Goal: Communication & Community: Share content

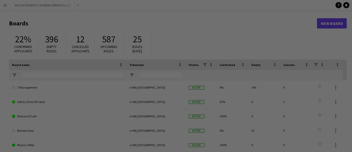
click at [188, 128] on div at bounding box center [177, 77] width 355 height 154
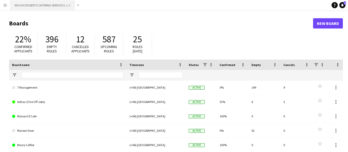
click at [63, 8] on button "MOCHI DESSERTS CATERING SERVICES L.L.C Close" at bounding box center [43, 5] width 64 height 10
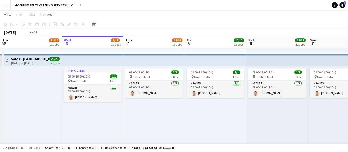
scroll to position [1232, 0]
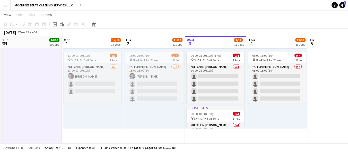
click at [103, 111] on div "13:00-23:00 (10h) 1/3 pin SHARJAH Saif Zone 1 Role Kitchen Steward 1/3 13:00-23…" at bounding box center [93, 89] width 60 height 80
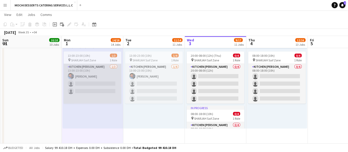
click at [103, 82] on app-card-role "Kitchen Steward 1/3 13:00-23:00 (10h) Mohammad Usaid single-neutral-actions sin…" at bounding box center [93, 84] width 58 height 40
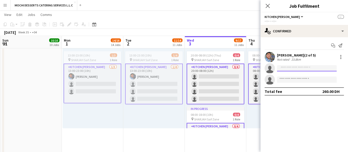
click at [310, 69] on input at bounding box center [307, 68] width 60 height 6
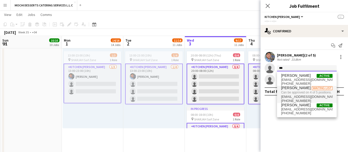
type input "***"
click at [325, 89] on span "Waiting list" at bounding box center [322, 88] width 21 height 4
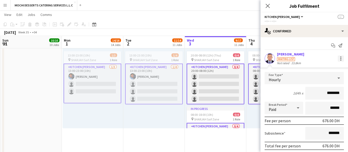
click at [337, 61] on div at bounding box center [340, 59] width 6 height 6
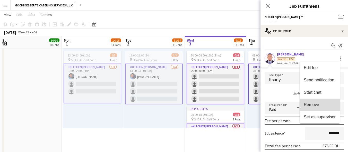
click at [316, 103] on span "Remove" at bounding box center [311, 105] width 15 height 4
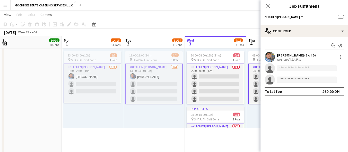
click at [297, 61] on div "23.8km" at bounding box center [296, 60] width 12 height 4
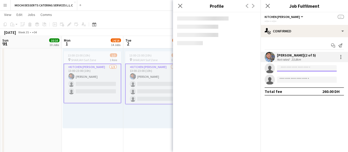
click at [297, 67] on input at bounding box center [307, 68] width 60 height 6
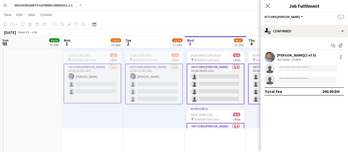
click at [154, 71] on app-card-role "Kitchen Steward 1/4 13:00-23:00 (10h) Mohammad Usaid single-neutral-actions sin…" at bounding box center [154, 84] width 58 height 41
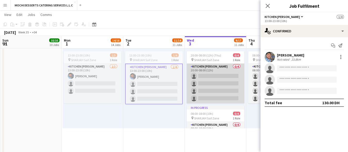
click at [217, 73] on app-card-role "Kitchen Steward 0/4 20:00-08:00 (12h) single-neutral-actions single-neutral-act…" at bounding box center [215, 84] width 58 height 40
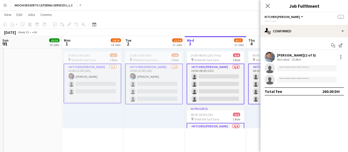
click at [216, 75] on app-card-role "Kitchen Steward 0/4 20:00-08:00 (12h) single-neutral-actions single-neutral-act…" at bounding box center [215, 84] width 58 height 41
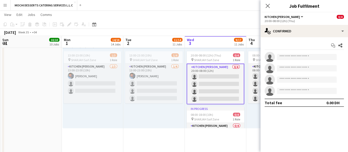
scroll to position [1232, 0]
click at [216, 75] on app-card-role "Kitchen Steward 0/4 20:00-08:00 (12h) single-neutral-actions single-neutral-act…" at bounding box center [215, 84] width 58 height 41
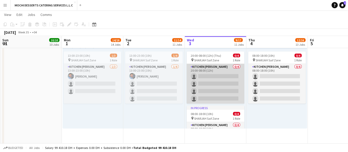
click at [226, 80] on app-card-role "Kitchen Steward 0/4 20:00-08:00 (12h) single-neutral-actions single-neutral-act…" at bounding box center [215, 84] width 58 height 40
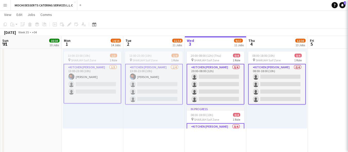
scroll to position [1233, 0]
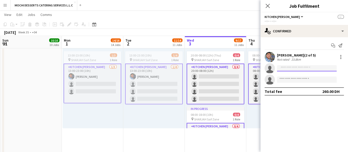
click at [296, 66] on input at bounding box center [307, 68] width 60 height 6
click at [298, 57] on div "Mohammad Usaid (2 of 5)" at bounding box center [296, 55] width 39 height 5
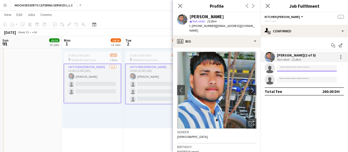
click at [301, 68] on input at bounding box center [307, 68] width 60 height 6
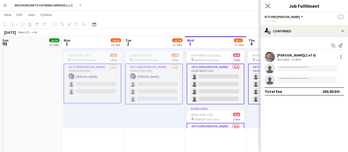
click at [269, 8] on app-icon "Close pop-in" at bounding box center [267, 5] width 7 height 7
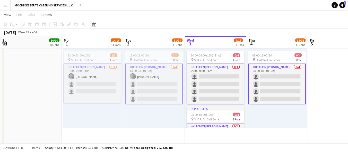
click at [156, 87] on app-card-role "Kitchen Steward 1/4 13:00-23:00 (10h) Mohammad Usaid single-neutral-actions sin…" at bounding box center [154, 84] width 58 height 41
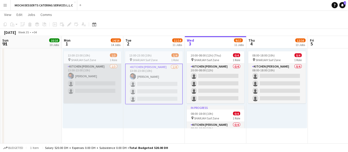
click at [106, 89] on app-card-role "Kitchen Steward 1/3 13:00-23:00 (10h) Mohammad Usaid single-neutral-actions sin…" at bounding box center [93, 84] width 58 height 40
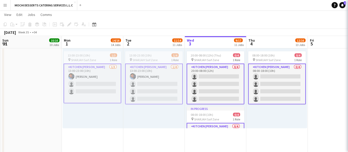
click at [153, 88] on app-card-role "Kitchen Steward 1/4 13:00-23:00 (10h) Mohammad Usaid single-neutral-actions sin…" at bounding box center [154, 84] width 58 height 41
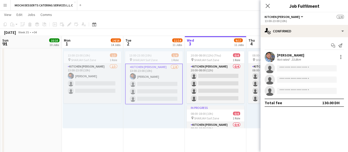
click at [155, 80] on app-card-role "Kitchen Steward 1/4 13:00-23:00 (10h) Mohammad Usaid single-neutral-actions sin…" at bounding box center [154, 84] width 58 height 41
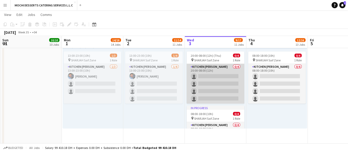
click at [216, 70] on app-card-role "Kitchen Steward 0/4 20:00-08:00 (12h) single-neutral-actions single-neutral-act…" at bounding box center [215, 84] width 58 height 40
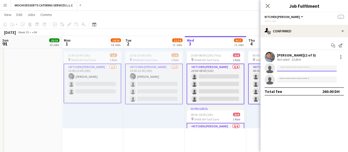
click at [297, 68] on input at bounding box center [307, 68] width 60 height 6
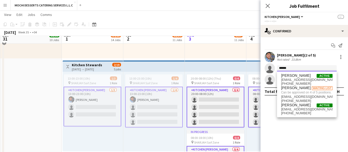
scroll to position [1204, 0]
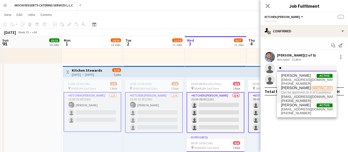
type input "*"
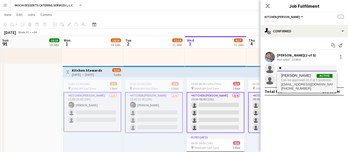
type input "*"
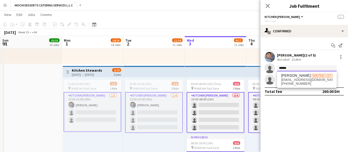
type input "******"
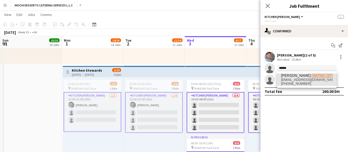
click at [301, 86] on span "+971508847370" at bounding box center [306, 84] width 51 height 4
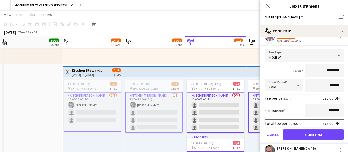
scroll to position [29, 0]
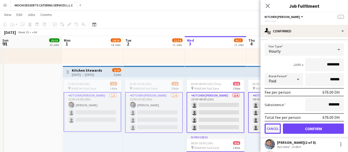
click at [271, 127] on button "Cancel" at bounding box center [272, 129] width 16 height 10
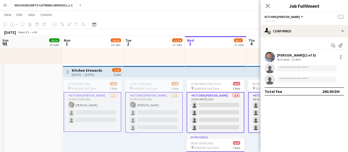
scroll to position [0, 0]
click at [298, 66] on input at bounding box center [307, 68] width 60 height 6
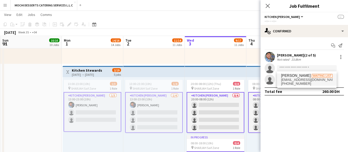
click at [297, 79] on span "[EMAIL_ADDRESS][DOMAIN_NAME]" at bounding box center [306, 80] width 51 height 4
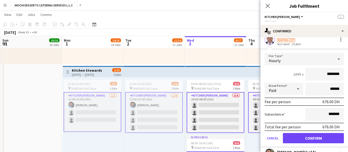
scroll to position [51, 0]
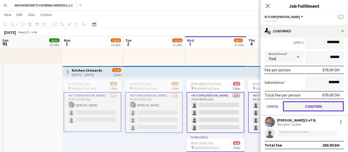
click at [318, 108] on button "Confirm" at bounding box center [313, 106] width 61 height 10
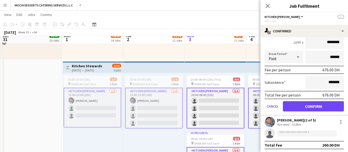
scroll to position [0, 0]
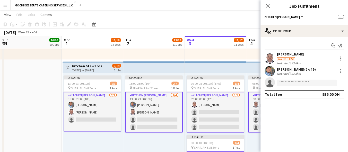
click at [85, 113] on app-card-role "Kitchen Steward 2/3 13:00-23:00 (10h) Mohammad Usaid Yahaya Yussif single-neutr…" at bounding box center [93, 112] width 58 height 40
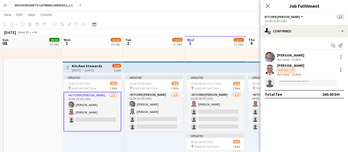
scroll to position [1208, 0]
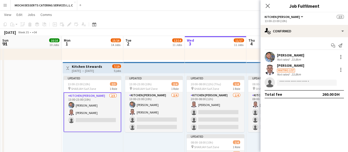
click at [85, 113] on app-card-role "Kitchen Steward 2/3 13:00-23:00 (10h) Mohammad Usaid Yahaya Yussif single-neutr…" at bounding box center [93, 113] width 58 height 40
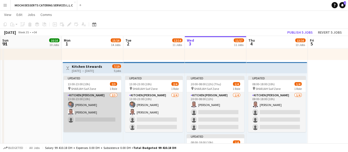
click at [85, 113] on app-card-role "Kitchen Steward 2/3 13:00-23:00 (10h) Mohammad Usaid Yahaya Yussif single-neutr…" at bounding box center [93, 113] width 58 height 40
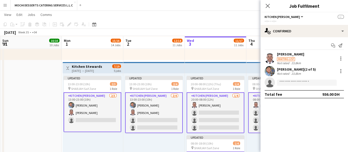
scroll to position [1208, 0]
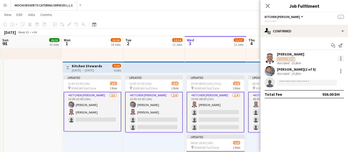
click at [339, 58] on div at bounding box center [340, 59] width 6 height 6
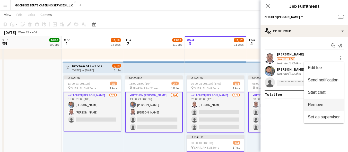
click at [319, 104] on span "Remove" at bounding box center [315, 105] width 15 height 4
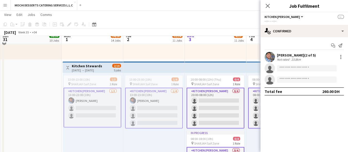
scroll to position [1204, 0]
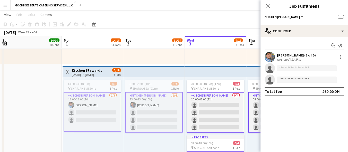
click at [210, 108] on app-card-role "Kitchen Steward 0/4 20:00-08:00 (12h) single-neutral-actions single-neutral-act…" at bounding box center [215, 112] width 58 height 41
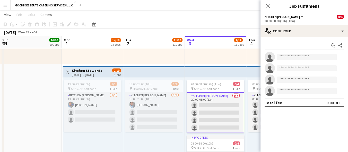
click at [224, 62] on div "In progress 14:00-00:00 (10h) (Thu) 1/1 pin Galleria Mall - Abu Dhabi 1 Role Sa…" at bounding box center [215, 25] width 61 height 80
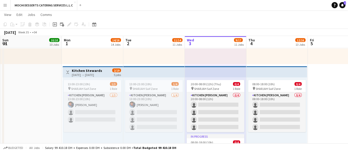
click at [109, 73] on div "Toggle View Kitchen Stewards 01-09-2025 → 04-09-2025 2/19 5 jobs" at bounding box center [93, 72] width 56 height 9
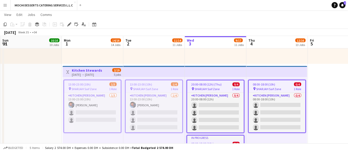
click at [103, 141] on div "13:00-23:00 (10h) 1/3 pin SHARJAH Saif Zone 1 Role Kitchen Steward 1/3 13:00-23…" at bounding box center [93, 117] width 60 height 80
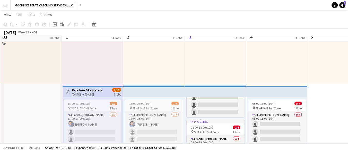
scroll to position [1175, 0]
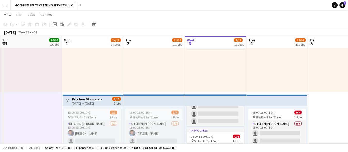
click at [149, 66] on div "14:00-00:00 (10h) (Wed) 1/1 pin Galleria Mall - Abu Dhabi 1 Role Sales 1/1 14:0…" at bounding box center [153, 53] width 61 height 80
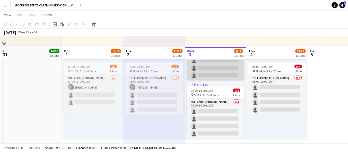
scroll to position [1232, 0]
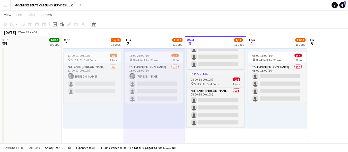
click at [213, 82] on div "pin SHARJAH Saif Zone 1 Role" at bounding box center [215, 84] width 58 height 4
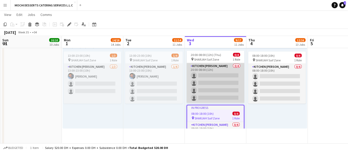
scroll to position [0, 0]
click at [221, 87] on app-card-role "Kitchen Steward 0/4 20:00-08:00 (12h) single-neutral-actions single-neutral-act…" at bounding box center [215, 84] width 58 height 40
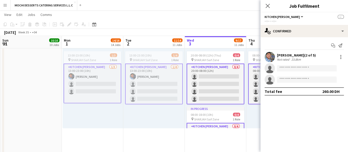
click at [222, 87] on app-card-role "Kitchen Steward 0/4 20:00-08:00 (12h) single-neutral-actions single-neutral-act…" at bounding box center [215, 84] width 58 height 41
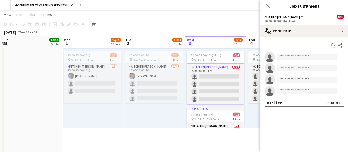
scroll to position [1232, 0]
click at [297, 57] on input at bounding box center [307, 57] width 60 height 6
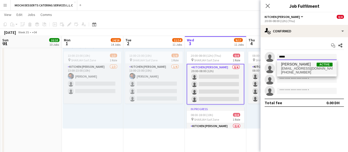
type input "*****"
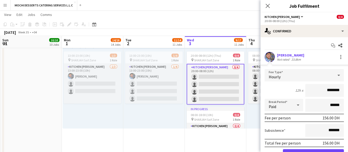
click at [286, 68] on app-edit-fee "Fee Type Hourly 12h x ******** Break Period Paid ****** Fee per person 156.00 D…" at bounding box center [303, 114] width 87 height 99
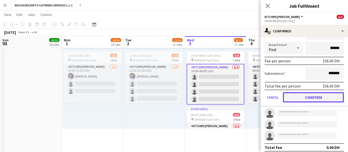
click at [320, 100] on button "Confirm" at bounding box center [313, 97] width 61 height 10
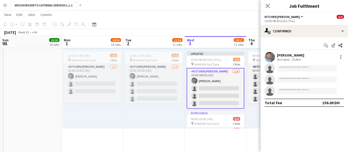
scroll to position [0, 0]
click at [295, 68] on input at bounding box center [307, 68] width 60 height 6
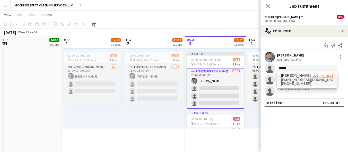
type input "******"
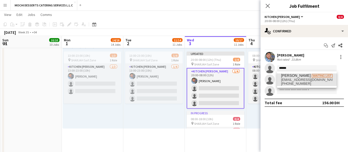
click at [302, 79] on span "[EMAIL_ADDRESS][DOMAIN_NAME]" at bounding box center [306, 80] width 51 height 4
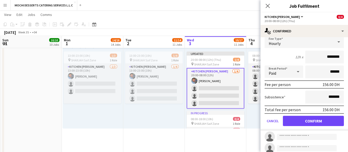
scroll to position [62, 0]
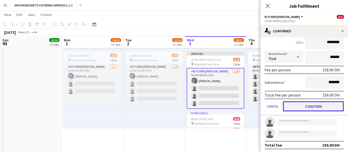
click at [324, 103] on button "Confirm" at bounding box center [313, 106] width 61 height 10
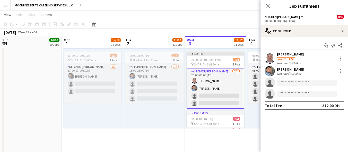
scroll to position [0, 0]
click at [294, 84] on input at bounding box center [307, 83] width 60 height 6
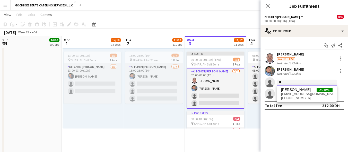
type input "*"
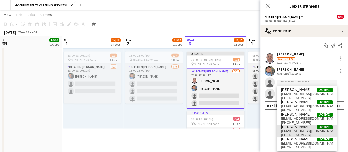
click at [293, 126] on span "Zu Abbasova" at bounding box center [296, 127] width 30 height 4
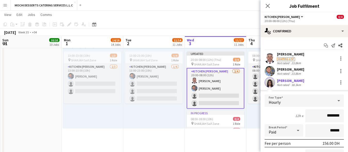
click at [342, 83] on div "Zu Abbasova Not rated 38.3km" at bounding box center [303, 82] width 87 height 10
click at [340, 82] on div at bounding box center [340, 82] width 1 height 1
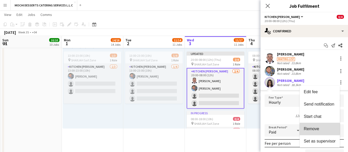
click at [316, 128] on span "Remove" at bounding box center [311, 129] width 15 height 4
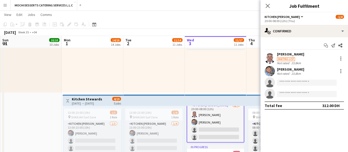
scroll to position [29, 0]
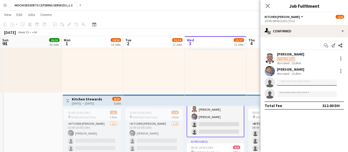
click at [288, 82] on input at bounding box center [307, 83] width 60 height 6
type input "*"
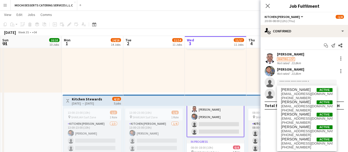
click at [224, 20] on app-page-menu "View Day view expanded Day view collapsed Month view Date picker Jump to today …" at bounding box center [174, 15] width 348 height 10
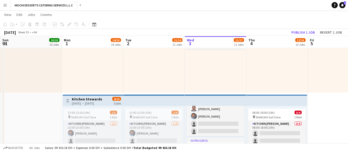
scroll to position [28, 0]
click at [296, 32] on button "Publish 1 job" at bounding box center [303, 32] width 28 height 7
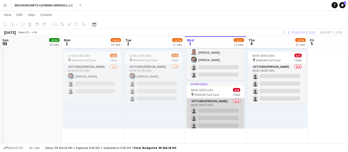
scroll to position [0, 0]
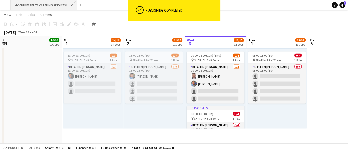
click at [74, 1] on app-icon "Close" at bounding box center [75, 2] width 2 height 2
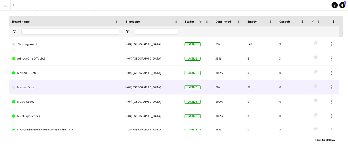
click at [32, 88] on link "Maroon Door" at bounding box center [65, 87] width 107 height 14
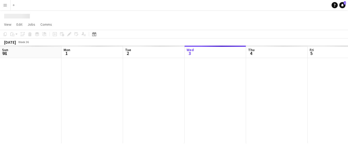
click at [32, 88] on div at bounding box center [338, 100] width 676 height 85
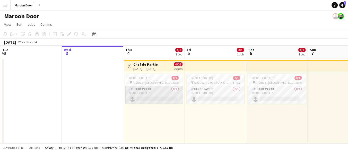
click at [148, 94] on app-card-role "Chef de Partie 0/1 06:00-17:00 (11h) single-neutral-actions" at bounding box center [154, 94] width 58 height 17
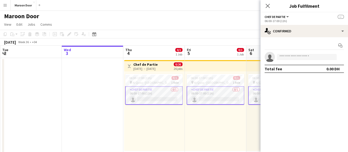
click at [148, 94] on app-card-role "Chef de Partie 0/1 06:00-17:00 (11h) single-neutral-actions" at bounding box center [154, 95] width 58 height 19
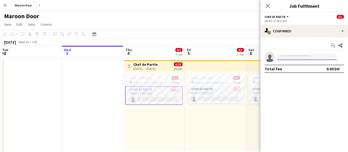
click at [299, 56] on input at bounding box center [307, 57] width 60 height 6
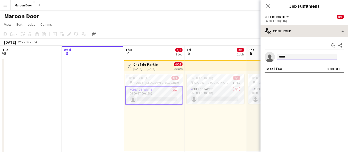
type input "*****"
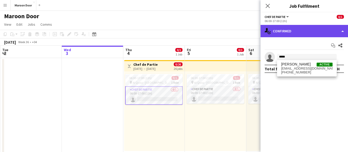
click at [330, 31] on div "single-neutral-actions-check-2 Confirmed" at bounding box center [303, 31] width 87 height 12
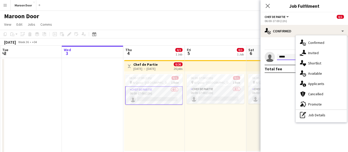
click at [292, 54] on input "*****" at bounding box center [307, 57] width 60 height 6
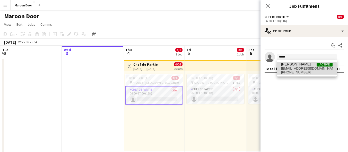
click at [291, 70] on span "[EMAIL_ADDRESS][DOMAIN_NAME]" at bounding box center [306, 69] width 51 height 4
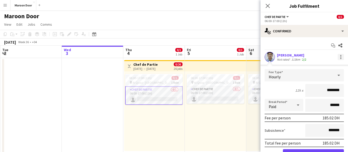
click at [337, 58] on div at bounding box center [340, 57] width 6 height 6
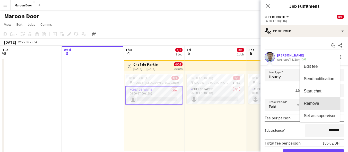
click at [318, 102] on span "Remove" at bounding box center [311, 103] width 15 height 4
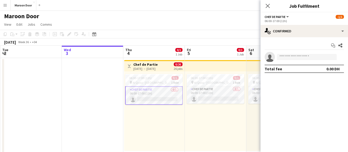
click at [9, 5] on button "Menu" at bounding box center [5, 5] width 10 height 10
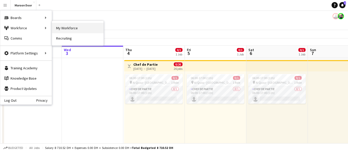
click at [62, 28] on link "My Workforce" at bounding box center [77, 28] width 51 height 10
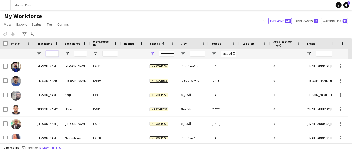
click at [51, 54] on input "First Name Filter Input" at bounding box center [52, 54] width 13 height 6
type input "*****"
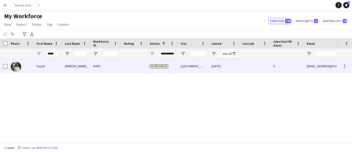
click at [59, 67] on div "Sayed" at bounding box center [47, 66] width 28 height 14
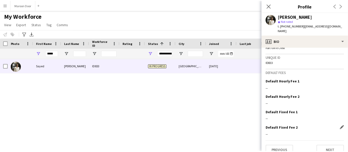
scroll to position [256, 0]
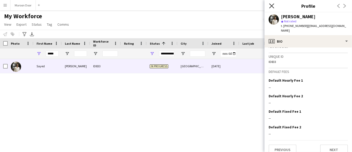
click at [270, 5] on icon at bounding box center [271, 5] width 5 height 5
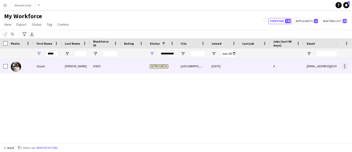
click at [344, 67] on div at bounding box center [344, 67] width 1 height 1
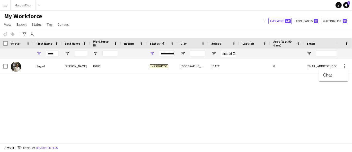
click at [7, 41] on div at bounding box center [176, 76] width 352 height 152
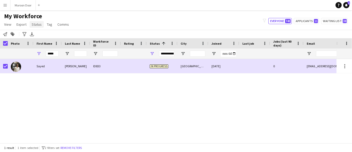
click at [38, 24] on span "Status" at bounding box center [37, 24] width 10 height 5
click at [39, 39] on link "Edit" at bounding box center [48, 35] width 36 height 11
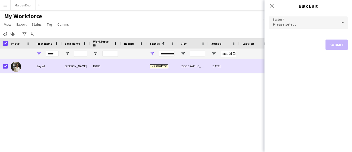
click at [319, 24] on div "Please select" at bounding box center [303, 22] width 69 height 12
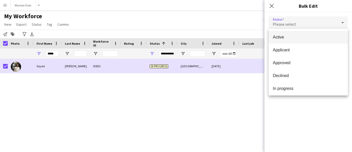
click at [292, 38] on span "Active" at bounding box center [308, 37] width 71 height 5
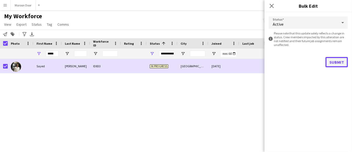
click at [338, 62] on button "Submit" at bounding box center [336, 62] width 22 height 10
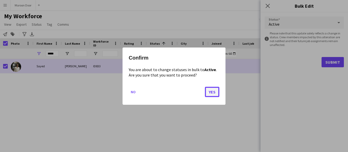
click at [215, 92] on button "Yes" at bounding box center [212, 92] width 14 height 10
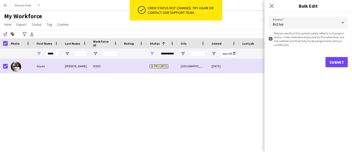
click at [212, 109] on div "Sayed Awad ID833 In progress Dubai 03-09-2025 0 s.zawal123@gmail.com" at bounding box center [168, 99] width 336 height 80
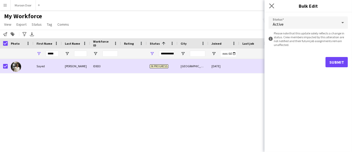
click at [274, 4] on app-icon "Close pop-in" at bounding box center [271, 5] width 7 height 7
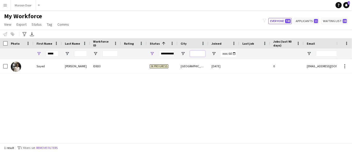
click at [205, 52] on input "City Filter Input" at bounding box center [197, 54] width 15 height 6
click at [185, 44] on span "City" at bounding box center [184, 44] width 6 height 4
click at [162, 54] on div "**********" at bounding box center [166, 54] width 15 height 6
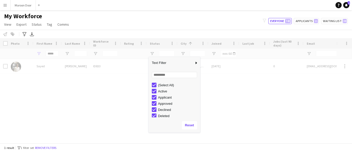
click at [195, 50] on div "Loading" at bounding box center [176, 90] width 352 height 105
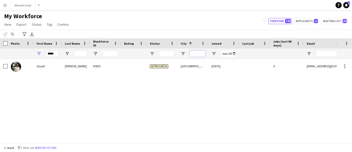
click at [194, 54] on input "City Filter Input" at bounding box center [197, 54] width 15 height 6
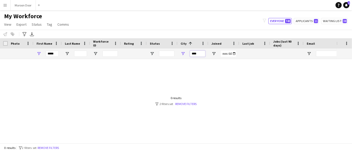
type input "****"
click at [0, 76] on div at bounding box center [168, 99] width 336 height 80
click at [183, 54] on span "Open Filter Menu" at bounding box center [183, 53] width 5 height 5
click at [191, 87] on div "(Select All)" at bounding box center [209, 85] width 41 height 4
type input "***"
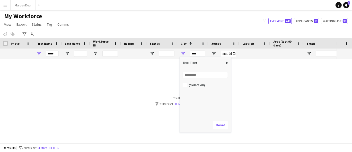
click at [191, 85] on div "(Select All)" at bounding box center [209, 85] width 41 height 4
click at [152, 52] on span "Open Filter Menu" at bounding box center [152, 53] width 5 height 5
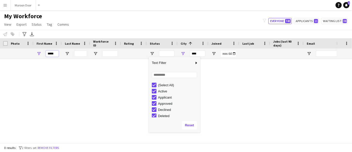
click at [47, 56] on input "*****" at bounding box center [52, 54] width 13 height 6
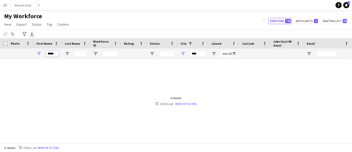
click at [47, 56] on input "*****" at bounding box center [52, 54] width 13 height 6
click at [53, 54] on input "*****" at bounding box center [52, 54] width 13 height 6
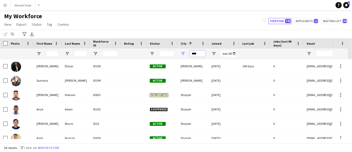
click at [201, 53] on input "****" at bounding box center [197, 54] width 15 height 6
type input "*******"
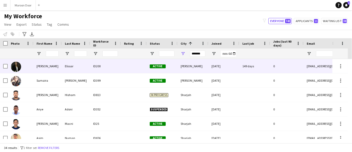
click at [197, 67] on div "Al Sharjah" at bounding box center [192, 66] width 31 height 14
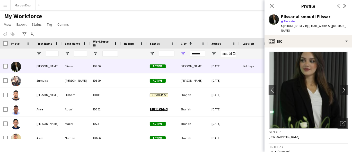
click at [123, 26] on div "My Workforce View Views Default view New view Update view Delete view Edit name…" at bounding box center [176, 20] width 352 height 17
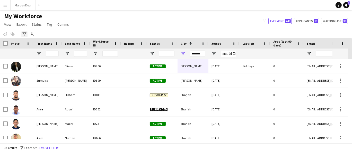
click at [22, 32] on div "Advanced filters" at bounding box center [24, 34] width 6 height 6
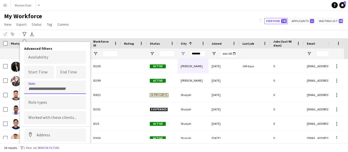
click at [46, 90] on div at bounding box center [55, 87] width 62 height 13
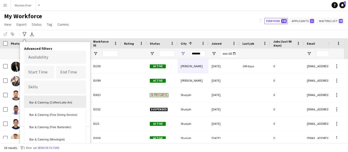
click at [72, 86] on div at bounding box center [174, 76] width 348 height 152
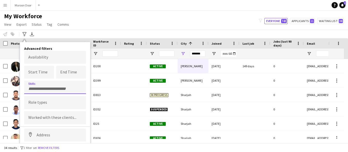
click at [34, 103] on input "Type to search role types..." at bounding box center [55, 102] width 54 height 5
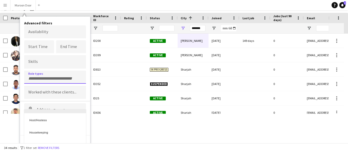
scroll to position [228, 0]
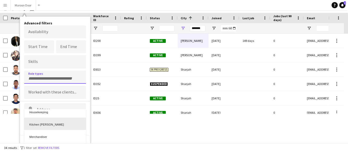
click at [52, 124] on div "Kitchen [PERSON_NAME]" at bounding box center [55, 124] width 62 height 12
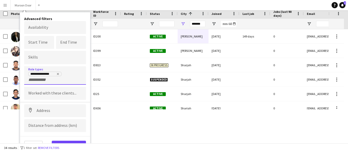
scroll to position [31, 0]
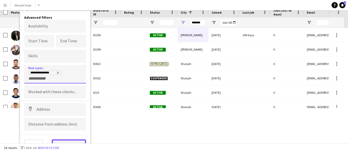
click at [77, 140] on button "View results" at bounding box center [69, 145] width 34 height 10
type input "**********"
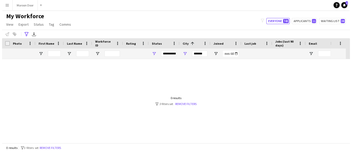
scroll to position [0, 0]
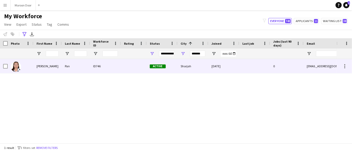
click at [140, 69] on div at bounding box center [134, 66] width 26 height 14
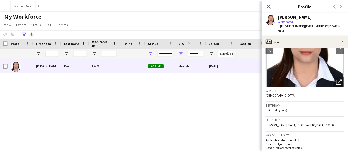
scroll to position [43, 0]
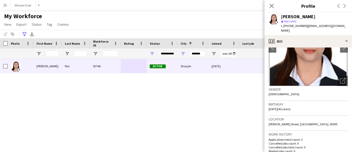
click at [294, 27] on span "t. +971554788192" at bounding box center [294, 26] width 27 height 4
copy span "971554788192"
click at [55, 118] on div "Doris Pan ID746 Active Sharjah 26-08-2025 0 dorispan76@gmail.com" at bounding box center [168, 99] width 336 height 80
click at [198, 53] on input "*******" at bounding box center [197, 54] width 15 height 6
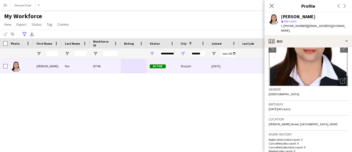
click at [170, 103] on div "Doris Pan ID746 Active Sharjah 26-08-2025 0 dorispan76@gmail.com" at bounding box center [168, 99] width 336 height 80
click at [169, 57] on div "**********" at bounding box center [166, 54] width 15 height 10
click at [199, 54] on input "*******" at bounding box center [197, 54] width 15 height 6
click at [182, 53] on span "Open Filter Menu" at bounding box center [183, 53] width 5 height 5
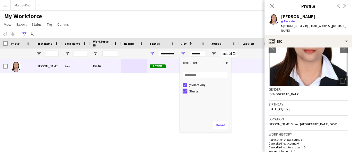
type input "***"
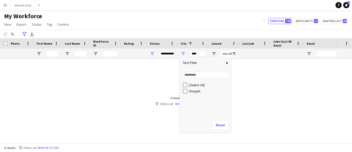
drag, startPoint x: 257, startPoint y: 72, endPoint x: 248, endPoint y: 73, distance: 9.3
click at [257, 72] on div at bounding box center [168, 99] width 336 height 80
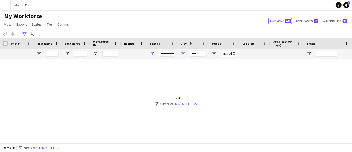
click at [164, 51] on div "**********" at bounding box center [166, 54] width 15 height 6
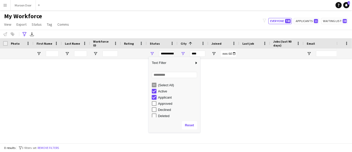
type input "**********"
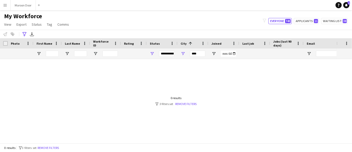
click at [227, 92] on div at bounding box center [168, 99] width 336 height 80
click at [24, 34] on app-workforce-header "**********" at bounding box center [176, 25] width 352 height 26
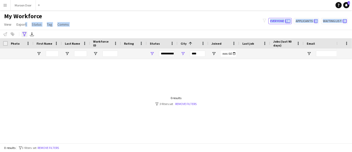
click at [24, 34] on icon at bounding box center [24, 34] width 4 height 4
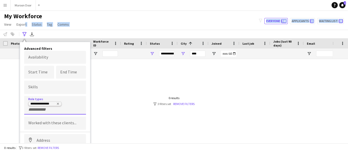
click at [58, 104] on icon "Remove tag" at bounding box center [57, 103] width 3 height 3
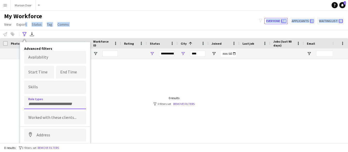
click at [45, 104] on input "Type to search role types..." at bounding box center [55, 104] width 54 height 5
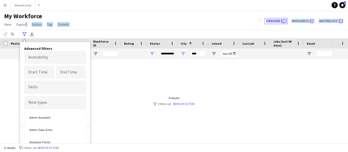
click at [38, 23] on div at bounding box center [174, 76] width 348 height 152
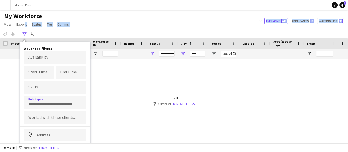
click at [40, 103] on input "Type to search role types..." at bounding box center [55, 104] width 54 height 5
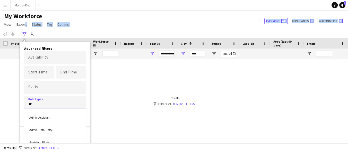
type input "***"
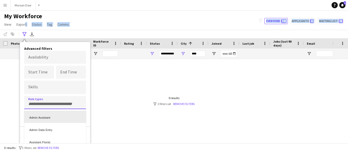
click at [52, 103] on div at bounding box center [174, 76] width 348 height 152
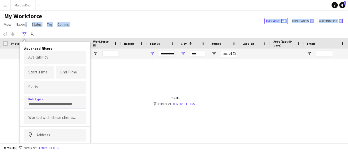
click at [52, 103] on input "Type to search role types..." at bounding box center [55, 104] width 54 height 5
type input "****"
click at [51, 112] on div "Kitchen [PERSON_NAME]" at bounding box center [55, 117] width 62 height 12
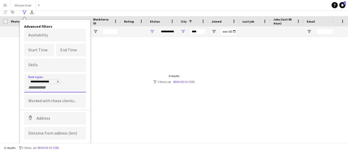
scroll to position [31, 0]
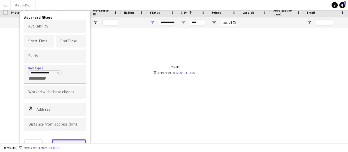
click at [73, 140] on button "View results" at bounding box center [69, 145] width 34 height 10
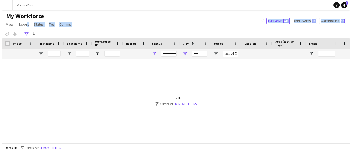
scroll to position [0, 0]
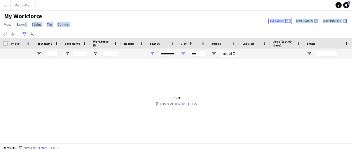
click at [166, 55] on div "**********" at bounding box center [166, 54] width 15 height 6
drag, startPoint x: 189, startPoint y: 52, endPoint x: 195, endPoint y: 58, distance: 8.2
click at [193, 58] on div "******* ***" at bounding box center [192, 54] width 31 height 10
click at [195, 58] on div "******* ***" at bounding box center [197, 54] width 15 height 10
click at [195, 55] on div "***" at bounding box center [197, 54] width 15 height 6
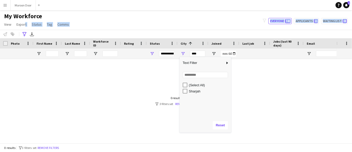
click at [193, 85] on div "(Select All)" at bounding box center [209, 85] width 41 height 4
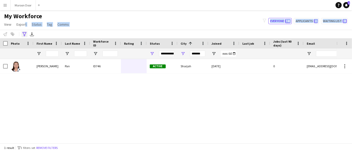
click at [26, 36] on icon "Advanced filters" at bounding box center [24, 34] width 4 height 4
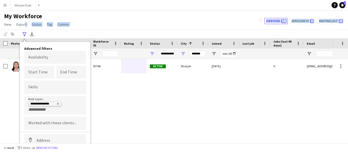
click at [56, 103] on delete-icon "Remove tag" at bounding box center [57, 104] width 4 height 4
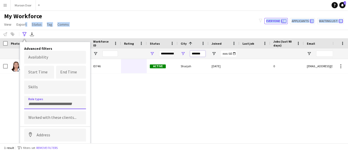
click at [200, 55] on input "*******" at bounding box center [197, 54] width 15 height 6
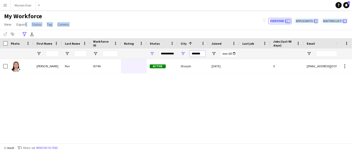
click at [200, 55] on input "*******" at bounding box center [197, 54] width 15 height 6
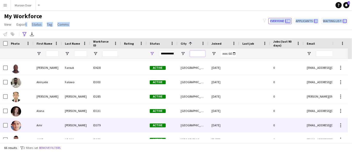
scroll to position [314, 0]
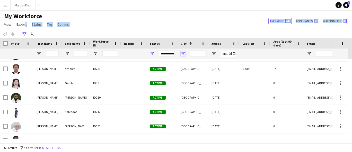
click at [184, 54] on span "Open Filter Menu" at bounding box center [183, 53] width 5 height 5
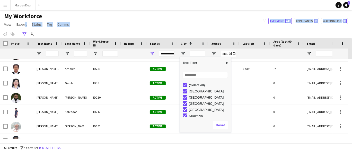
click at [199, 92] on div "[GEOGRAPHIC_DATA]" at bounding box center [209, 92] width 41 height 4
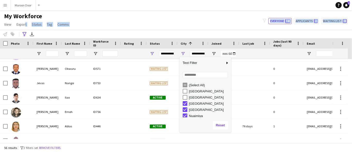
scroll to position [14, 0]
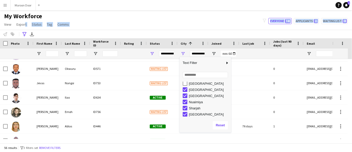
click at [213, 21] on div "My Workforce View Views Default view New view Update view Delete view Edit name…" at bounding box center [176, 20] width 352 height 17
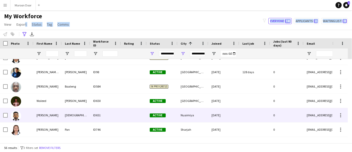
scroll to position [726, 0]
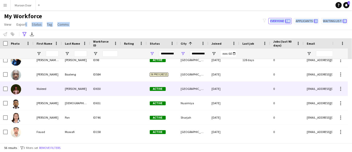
click at [196, 87] on div "[GEOGRAPHIC_DATA]" at bounding box center [192, 89] width 31 height 14
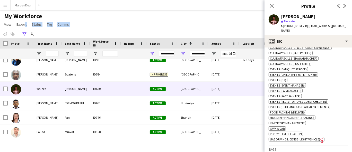
scroll to position [286, 0]
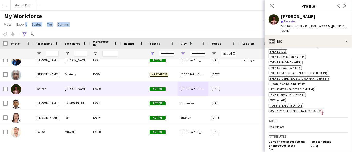
click at [173, 3] on app-navbar "Menu Boards Boards Boards All jobs Status Workforce Workforce My Workforce Recr…" at bounding box center [176, 5] width 352 height 10
click at [198, 55] on div "**********" at bounding box center [197, 54] width 15 height 6
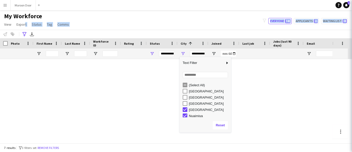
scroll to position [0, 0]
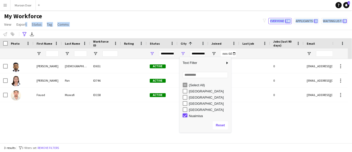
type input "**********"
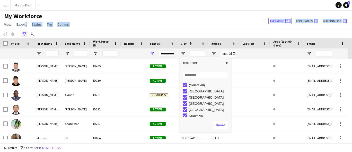
click at [27, 32] on div "Advanced filters" at bounding box center [24, 34] width 6 height 6
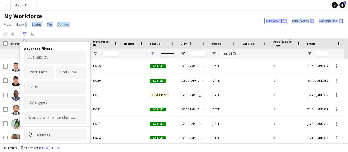
click at [49, 114] on div at bounding box center [55, 117] width 62 height 13
click at [49, 101] on div at bounding box center [174, 76] width 348 height 152
click at [49, 101] on form at bounding box center [55, 102] width 54 height 5
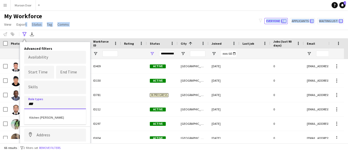
type input "***"
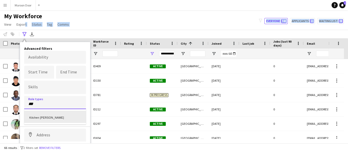
click at [36, 118] on div "Kitchen [PERSON_NAME]" at bounding box center [55, 117] width 62 height 12
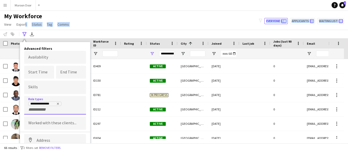
click at [51, 109] on div "**********" at bounding box center [55, 106] width 54 height 11
click at [29, 109] on input "+ Role type" at bounding box center [39, 110] width 22 height 5
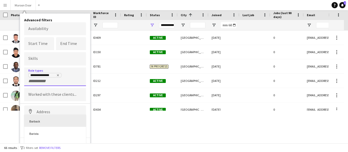
click at [52, 122] on div "Barback" at bounding box center [55, 121] width 62 height 12
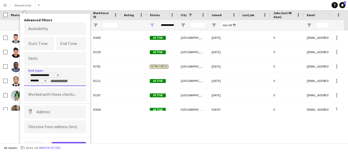
click at [61, 83] on div "**********" at bounding box center [55, 77] width 62 height 19
click at [61, 80] on input "+ Role type" at bounding box center [61, 81] width 22 height 5
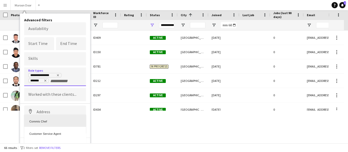
scroll to position [84, 0]
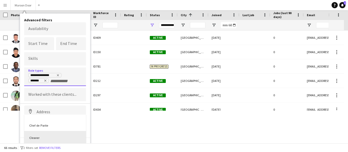
click at [49, 134] on div "Cleaner" at bounding box center [55, 137] width 62 height 12
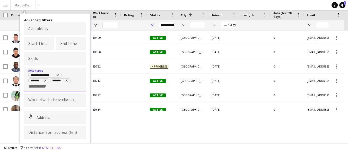
click at [67, 88] on div "**********" at bounding box center [55, 80] width 62 height 24
click at [67, 88] on div "**********" at bounding box center [55, 81] width 54 height 16
click at [30, 85] on input "+ Role type" at bounding box center [39, 86] width 22 height 5
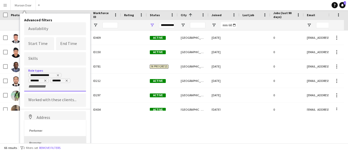
scroll to position [257, 0]
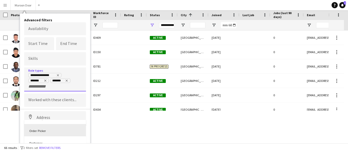
click at [55, 130] on div "Order Picker" at bounding box center [55, 130] width 62 height 12
click at [62, 85] on input "+ Role type" at bounding box center [68, 86] width 22 height 5
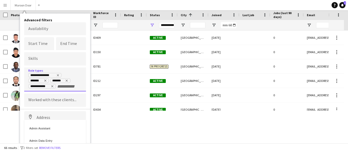
click at [62, 85] on div at bounding box center [174, 76] width 348 height 152
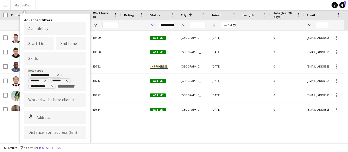
click at [57, 86] on input "+ Role type" at bounding box center [68, 86] width 22 height 5
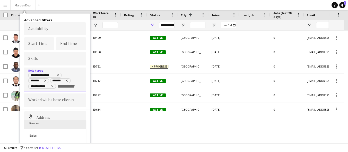
scroll to position [310, 0]
click at [48, 123] on div "Runner" at bounding box center [55, 126] width 62 height 12
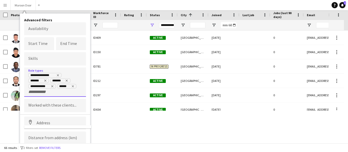
scroll to position [0, 0]
click at [46, 91] on input "+ Role type" at bounding box center [39, 92] width 22 height 5
click at [46, 91] on div at bounding box center [174, 76] width 348 height 152
click at [33, 91] on input "+ Role type" at bounding box center [39, 92] width 22 height 5
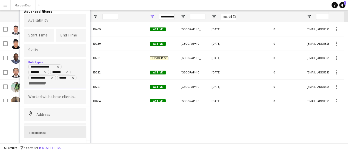
scroll to position [42, 0]
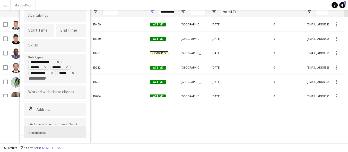
click at [86, 117] on div at bounding box center [174, 76] width 348 height 152
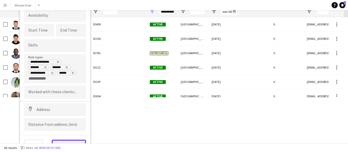
click at [76, 140] on button "View results" at bounding box center [69, 145] width 34 height 10
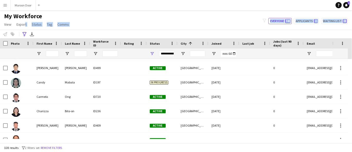
scroll to position [200, 0]
click at [183, 55] on span "Open Filter Menu" at bounding box center [183, 53] width 5 height 5
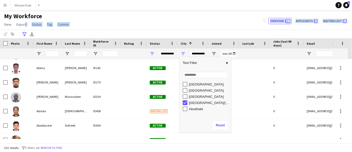
scroll to position [0, 0]
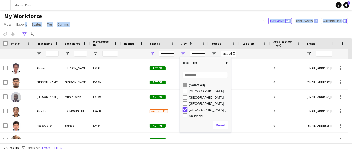
type input "**********"
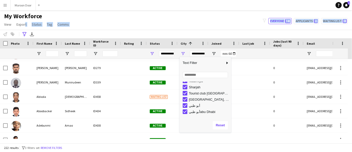
scroll to position [125, 0]
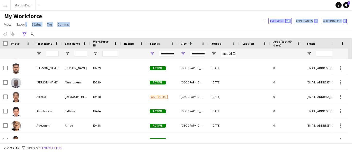
click at [222, 23] on div "My Workforce View Views Default view New view Update view Delete view Edit name…" at bounding box center [176, 20] width 352 height 17
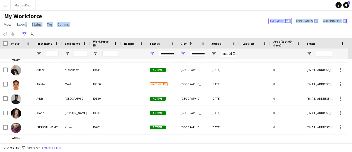
scroll to position [457, 0]
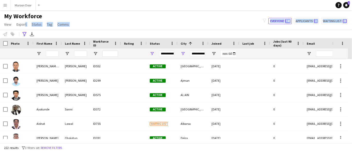
click at [77, 14] on div "My Workforce View Views Default view New view Update view Delete view Edit name…" at bounding box center [176, 20] width 352 height 17
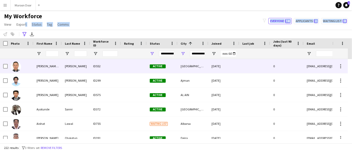
click at [147, 70] on div "Active" at bounding box center [162, 66] width 31 height 14
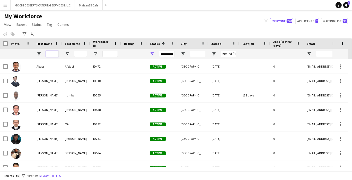
click at [54, 52] on input "First Name Filter Input" at bounding box center [52, 54] width 13 height 6
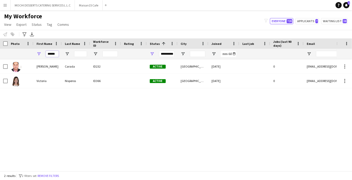
type input "******"
click at [163, 51] on div "**********" at bounding box center [166, 54] width 15 height 6
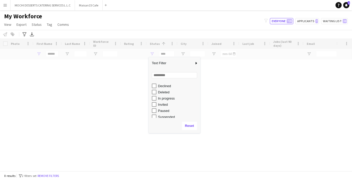
scroll to position [29, 0]
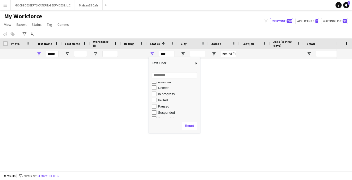
click at [162, 93] on div "In progress" at bounding box center [178, 94] width 41 height 4
type input "**********"
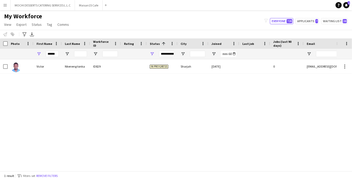
drag, startPoint x: 43, startPoint y: 101, endPoint x: 45, endPoint y: 104, distance: 3.3
click at [44, 101] on div "Victor Nkeneng tonka ID829 In progress Sharjah 02-09-2025 0 victortonka611@gmai…" at bounding box center [168, 112] width 336 height 107
drag, startPoint x: 44, startPoint y: 54, endPoint x: 47, endPoint y: 53, distance: 3.3
click at [45, 54] on div "******" at bounding box center [47, 54] width 28 height 10
click at [47, 53] on input "******" at bounding box center [52, 54] width 13 height 6
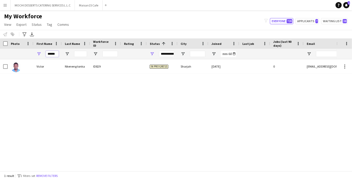
click at [47, 53] on input "******" at bounding box center [52, 54] width 13 height 6
click at [44, 85] on div "Busayo Janet Ajibade ID773 In progress Dubai 27-08-2025 0 janetajibadebusayo@gm…" at bounding box center [168, 112] width 336 height 107
click at [48, 54] on input "*****" at bounding box center [52, 54] width 13 height 6
click at [49, 54] on input "*****" at bounding box center [52, 54] width 13 height 6
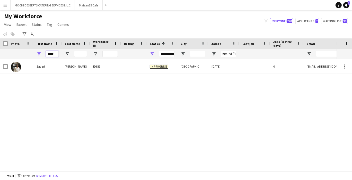
click at [49, 54] on input "*****" at bounding box center [52, 54] width 13 height 6
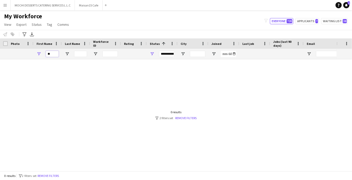
type input "*"
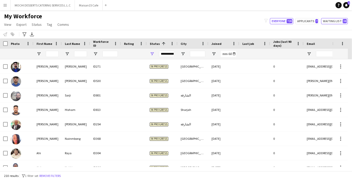
drag, startPoint x: 342, startPoint y: 20, endPoint x: 275, endPoint y: 45, distance: 71.0
click at [342, 20] on button "Waiting list 38" at bounding box center [334, 21] width 27 height 6
type input "**********"
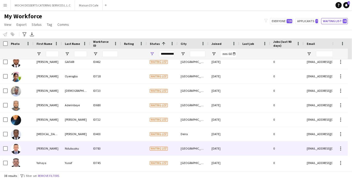
scroll to position [440, 0]
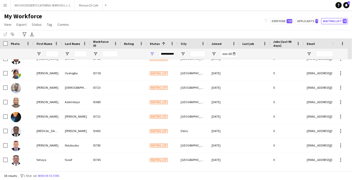
click at [84, 22] on div "My Workforce View Views Default view New view Update view Delete view Edit name…" at bounding box center [176, 20] width 352 height 17
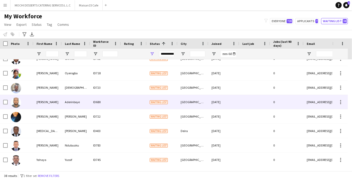
click at [317, 98] on div "saderinboye@gmail.com" at bounding box center [355, 102] width 103 height 14
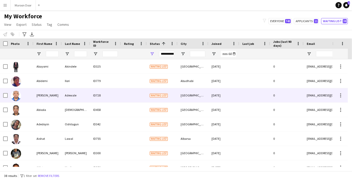
click at [317, 98] on div "[EMAIL_ADDRESS][DOMAIN_NAME]" at bounding box center [355, 95] width 103 height 14
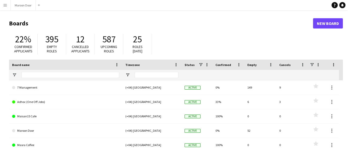
click at [10, 3] on button "Menu" at bounding box center [5, 5] width 10 height 10
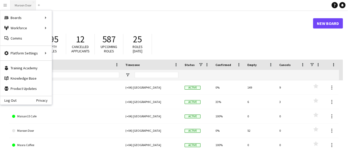
click at [25, 1] on button "Maroon Door Close" at bounding box center [23, 5] width 25 height 10
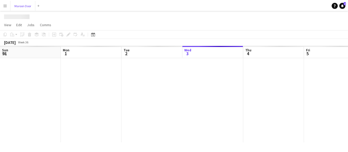
scroll to position [0, 123]
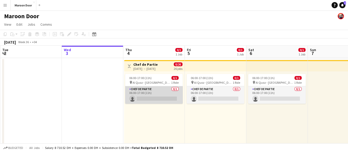
click at [143, 90] on app-card-role "Chef de Partie 0/1 06:00-17:00 (11h) single-neutral-actions" at bounding box center [154, 94] width 58 height 17
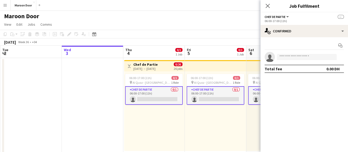
click at [298, 53] on app-invite-slot "single-neutral-actions" at bounding box center [303, 57] width 87 height 10
click at [298, 55] on input at bounding box center [307, 57] width 60 height 6
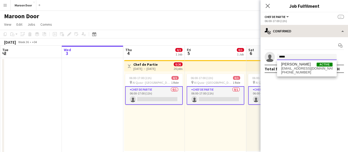
type input "*****"
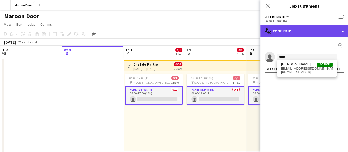
click at [303, 34] on div "single-neutral-actions-check-2 Confirmed" at bounding box center [303, 31] width 87 height 12
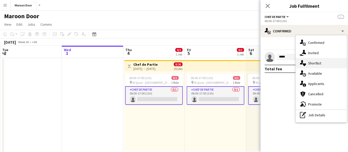
click at [319, 66] on div "single-neutral-actions-heart Shortlist" at bounding box center [321, 63] width 51 height 10
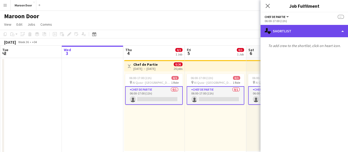
click at [311, 33] on div "single-neutral-actions-heart Shortlist" at bounding box center [303, 31] width 87 height 12
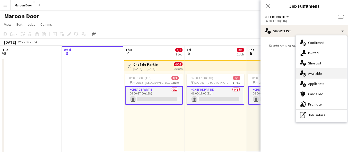
click at [310, 75] on span "Available" at bounding box center [315, 73] width 14 height 5
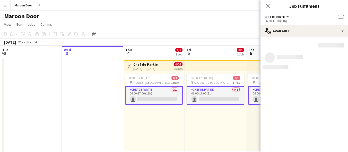
click at [307, 24] on app-options-switcher "Chef de Partie All roles Chef de Partie -- 06:00-17:00 (11h)" at bounding box center [303, 18] width 87 height 13
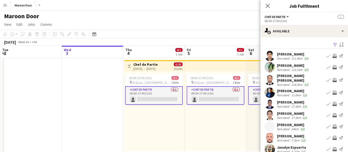
scroll to position [27, 0]
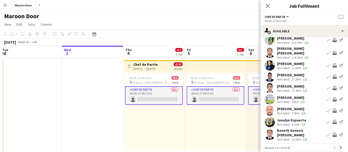
click at [268, 108] on app-user-avatar at bounding box center [269, 111] width 10 height 10
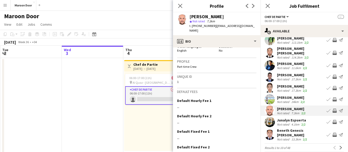
scroll to position [428, 0]
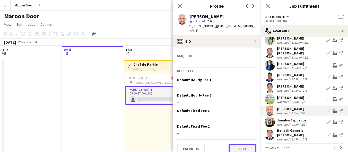
click at [241, 144] on button "Next" at bounding box center [242, 149] width 28 height 10
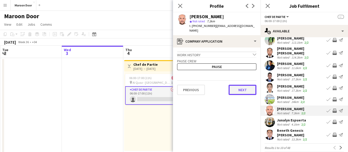
click at [250, 88] on button "Next" at bounding box center [242, 90] width 28 height 10
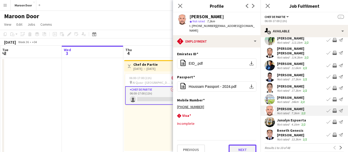
click at [241, 145] on button "Next" at bounding box center [242, 150] width 28 height 10
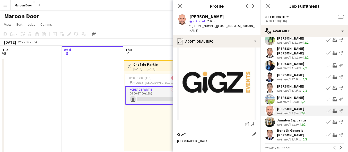
scroll to position [64, 0]
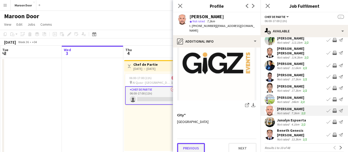
click at [194, 143] on button "Previous" at bounding box center [191, 148] width 28 height 10
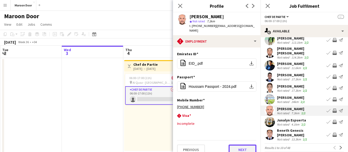
click at [234, 145] on button "Next" at bounding box center [242, 150] width 28 height 10
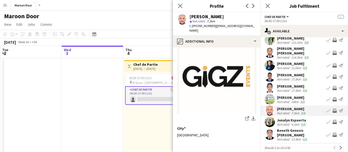
scroll to position [64, 0]
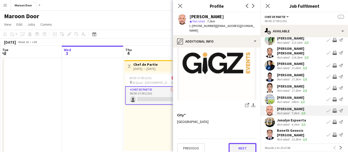
click at [236, 146] on button "Next" at bounding box center [242, 148] width 28 height 10
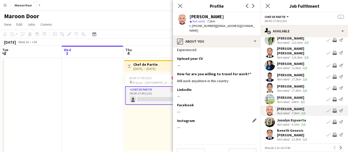
scroll to position [16, 0]
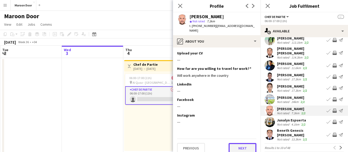
click at [238, 143] on button "Next" at bounding box center [242, 148] width 28 height 10
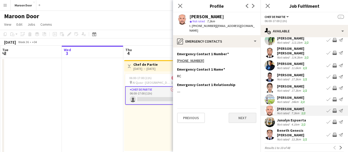
scroll to position [0, 0]
click at [243, 117] on button "Next" at bounding box center [242, 118] width 28 height 10
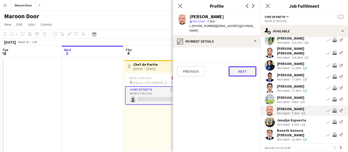
click at [248, 68] on button "Next" at bounding box center [242, 71] width 28 height 10
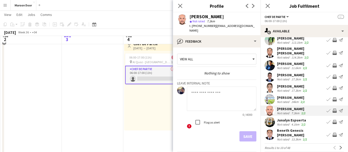
scroll to position [29, 0]
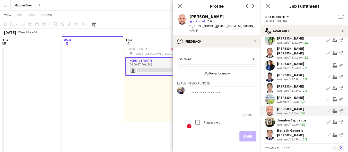
click at [339, 145] on button "Next" at bounding box center [340, 148] width 6 height 6
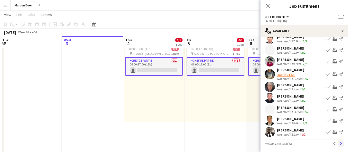
scroll to position [30, 0]
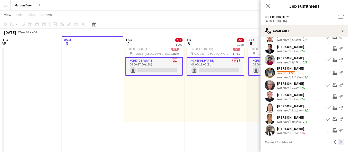
click at [339, 142] on app-icon "Next" at bounding box center [341, 142] width 4 height 4
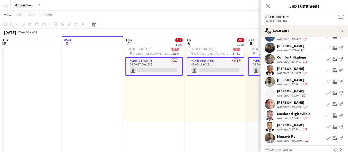
scroll to position [27, 0]
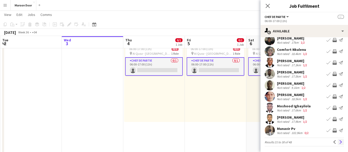
click at [337, 142] on button "Next" at bounding box center [340, 142] width 6 height 6
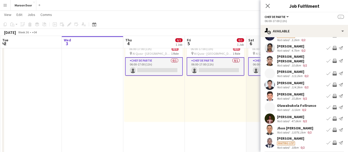
scroll to position [29, 0]
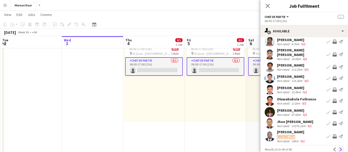
click at [338, 148] on button "Next" at bounding box center [340, 150] width 6 height 6
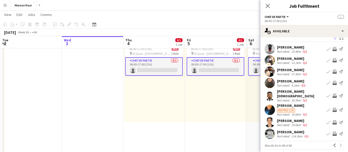
scroll to position [10, 0]
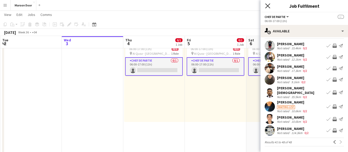
click at [268, 6] on icon at bounding box center [267, 5] width 5 height 5
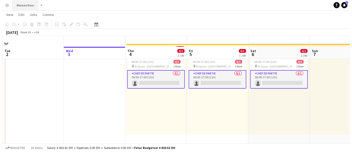
scroll to position [0, 0]
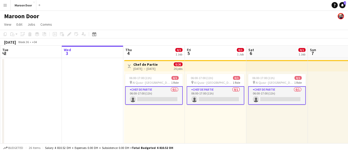
click at [4, 3] on button "Menu" at bounding box center [5, 5] width 10 height 10
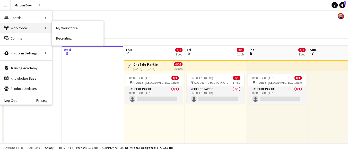
click at [16, 30] on div "Workforce Workforce" at bounding box center [25, 28] width 51 height 10
click at [61, 28] on link "My Workforce" at bounding box center [77, 28] width 51 height 10
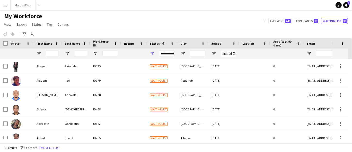
click at [173, 53] on div "**********" at bounding box center [166, 54] width 15 height 6
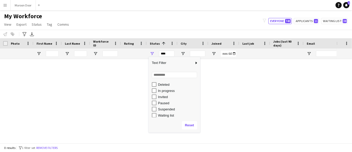
scroll to position [32, 0]
click at [168, 115] on div "Waiting list" at bounding box center [178, 115] width 41 height 4
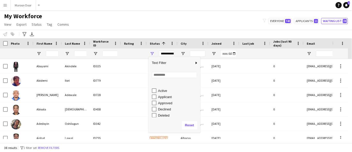
scroll to position [0, 0]
click at [166, 98] on div "Applicant" at bounding box center [178, 98] width 41 height 4
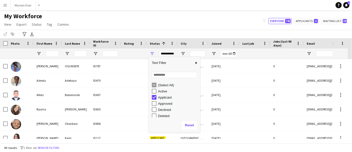
click at [166, 98] on div "Applicant" at bounding box center [178, 98] width 41 height 4
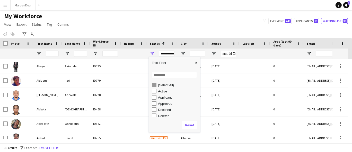
click at [167, 92] on div "Active" at bounding box center [178, 92] width 41 height 4
type input "**********"
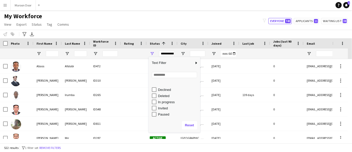
scroll to position [29, 0]
click at [178, 14] on div "My Workforce View Views Default view New view Update view Delete view Edit name…" at bounding box center [176, 20] width 352 height 17
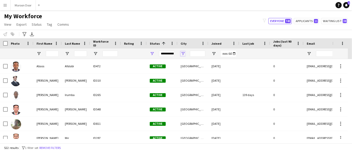
click at [181, 53] on span "Open Filter Menu" at bounding box center [183, 53] width 5 height 5
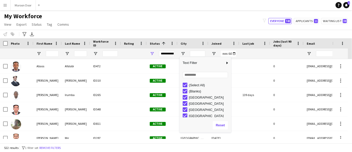
drag, startPoint x: 195, startPoint y: 97, endPoint x: 195, endPoint y: 104, distance: 7.2
click at [195, 97] on div "Abi dhabi" at bounding box center [209, 98] width 41 height 4
click at [196, 105] on div "[GEOGRAPHIC_DATA]" at bounding box center [209, 104] width 41 height 4
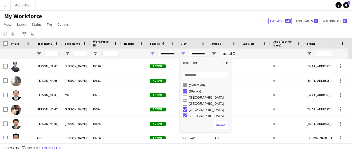
click at [197, 110] on div "[GEOGRAPHIC_DATA]" at bounding box center [209, 110] width 41 height 4
click at [198, 115] on div "Abu Dhabi city" at bounding box center [209, 116] width 41 height 4
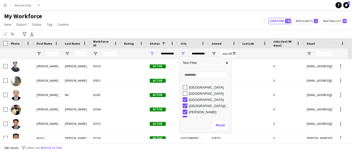
scroll to position [30, 0]
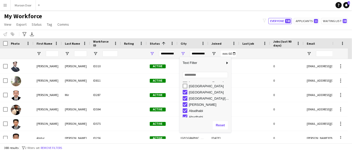
click at [201, 98] on div "Abu Dhabi/Dubai" at bounding box center [209, 99] width 41 height 4
click at [202, 93] on div "Abu Dhabi city" at bounding box center [209, 93] width 41 height 4
drag, startPoint x: 198, startPoint y: 104, endPoint x: 197, endPoint y: 111, distance: 7.6
click at [197, 106] on div "Abu Dhubi" at bounding box center [209, 105] width 41 height 4
click at [197, 112] on div "Abudhabi" at bounding box center [209, 111] width 41 height 4
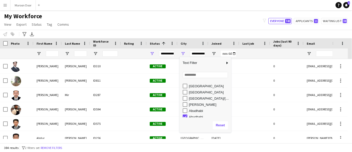
scroll to position [58, 0]
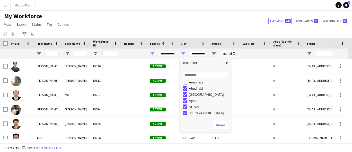
click at [199, 88] on div "Abudhabi" at bounding box center [209, 89] width 41 height 4
type input "**********"
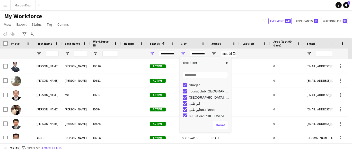
scroll to position [174, 0]
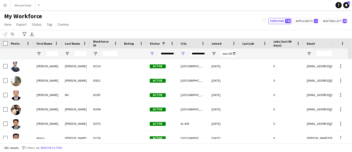
click at [184, 22] on div "My Workforce View Views Default view New view Update view Delete view Edit name…" at bounding box center [176, 20] width 352 height 17
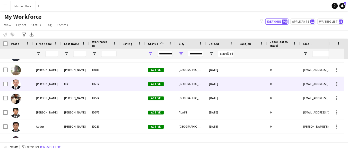
scroll to position [0, 0]
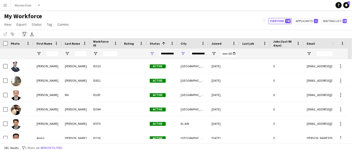
click at [25, 34] on icon at bounding box center [24, 34] width 4 height 4
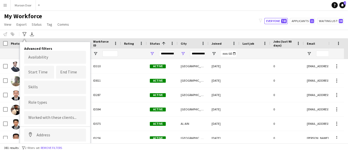
click at [48, 103] on input "Type to search role types..." at bounding box center [55, 102] width 54 height 5
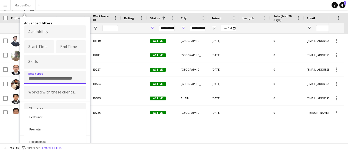
scroll to position [343, 0]
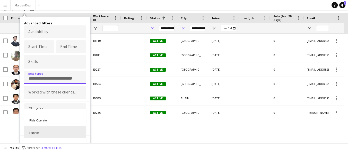
click at [57, 126] on div "Runner" at bounding box center [55, 132] width 62 height 12
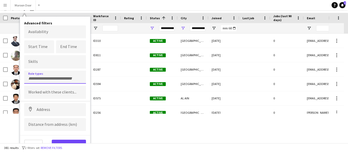
scroll to position [0, 0]
click at [57, 78] on input "+ Role type" at bounding box center [60, 78] width 22 height 5
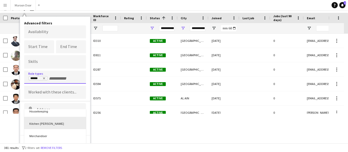
scroll to position [224, 0]
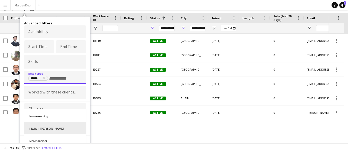
click at [51, 125] on div "Kitchen [PERSON_NAME]" at bounding box center [55, 128] width 62 height 12
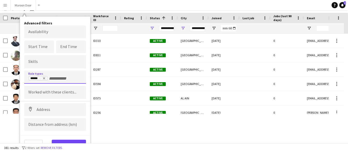
scroll to position [0, 0]
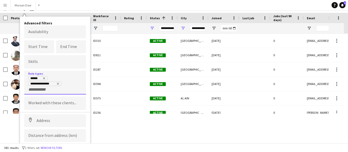
click at [34, 89] on input "+ Role type" at bounding box center [39, 89] width 22 height 5
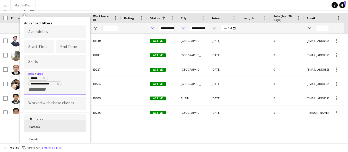
click at [46, 125] on div "Barback" at bounding box center [55, 126] width 62 height 12
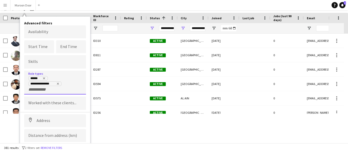
scroll to position [0, 0]
click at [56, 88] on input "+ Role type" at bounding box center [61, 89] width 22 height 5
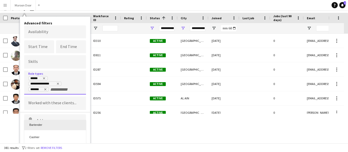
scroll to position [86, 0]
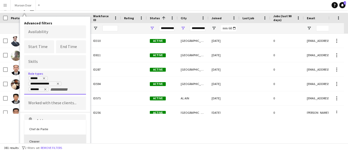
click at [50, 136] on div "Cleaner" at bounding box center [55, 141] width 62 height 12
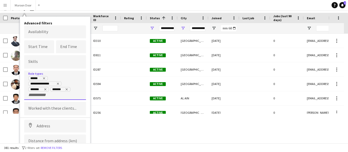
scroll to position [0, 0]
click at [38, 96] on input "+ Role type" at bounding box center [39, 95] width 22 height 5
click at [49, 136] on div "Order Picker" at bounding box center [55, 136] width 62 height 12
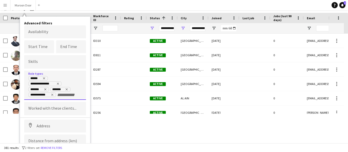
click at [58, 94] on input "+ Role type" at bounding box center [68, 95] width 22 height 5
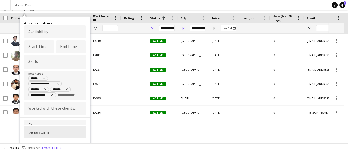
click at [89, 101] on div at bounding box center [174, 76] width 348 height 152
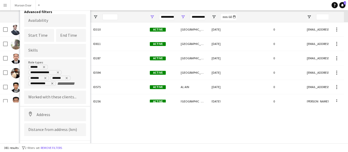
scroll to position [42, 0]
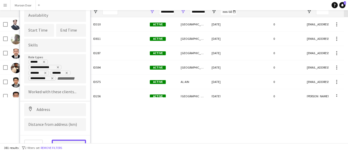
click at [72, 141] on button "View results" at bounding box center [69, 145] width 34 height 10
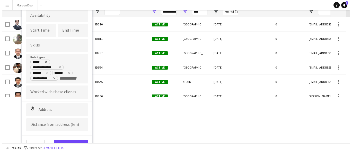
scroll to position [0, 0]
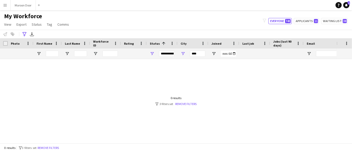
type input "**********"
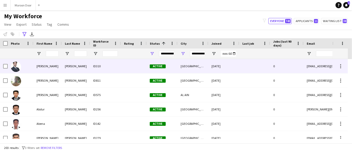
click at [84, 70] on div "[PERSON_NAME]" at bounding box center [76, 66] width 28 height 14
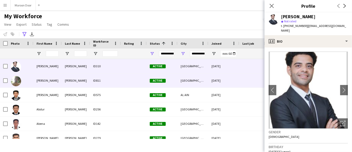
click at [75, 77] on div "[PERSON_NAME]" at bounding box center [76, 81] width 28 height 14
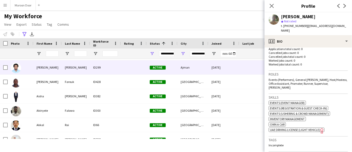
click at [72, 64] on div "babiker" at bounding box center [76, 67] width 28 height 14
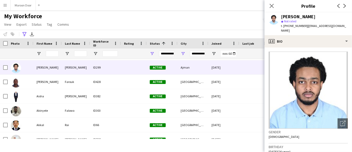
click at [297, 26] on span "t. +971503295152" at bounding box center [294, 26] width 27 height 4
copy span "971503295152"
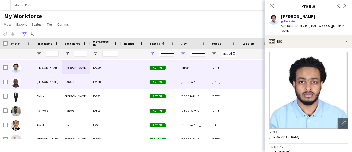
click at [55, 78] on div "[PERSON_NAME]" at bounding box center [47, 82] width 28 height 14
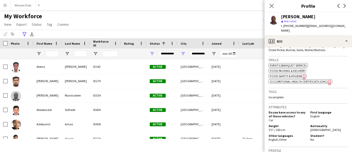
scroll to position [171, 0]
click at [291, 23] on span "Not rated" at bounding box center [290, 21] width 12 height 4
click at [292, 26] on span "t. +971522591586" at bounding box center [294, 26] width 27 height 4
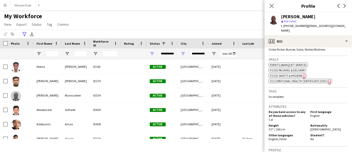
copy span "971522591586"
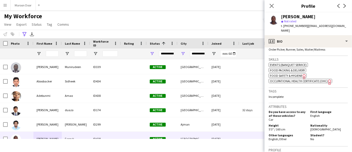
scroll to position [114, 0]
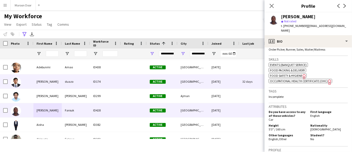
click at [58, 79] on div "[PERSON_NAME]" at bounding box center [47, 82] width 28 height 14
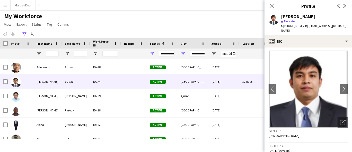
scroll to position [0, 0]
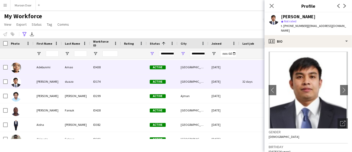
click at [54, 66] on div "Adebunmi" at bounding box center [47, 67] width 28 height 14
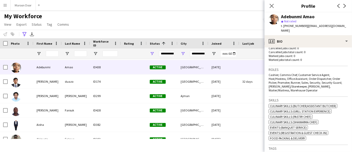
scroll to position [15, 0]
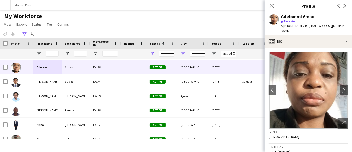
click at [289, 28] on span "t. +971526979332" at bounding box center [294, 26] width 27 height 4
copy span "971526979332"
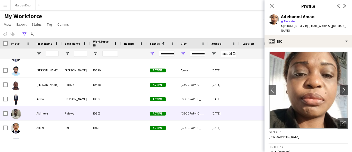
scroll to position [143, 0]
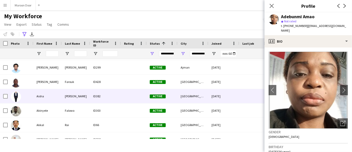
click at [50, 97] on div "Aisha" at bounding box center [47, 96] width 28 height 14
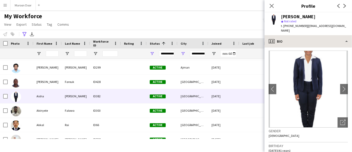
scroll to position [0, 0]
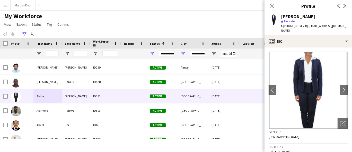
click at [295, 24] on span "t. +971589824400" at bounding box center [294, 26] width 27 height 4
copy span "971589824400"
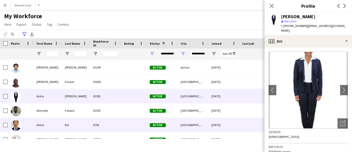
click at [68, 127] on div "Rai" at bounding box center [76, 125] width 28 height 14
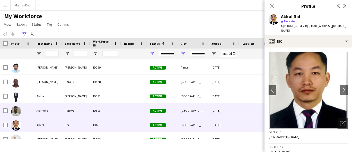
click at [79, 114] on div "Falowo" at bounding box center [76, 111] width 28 height 14
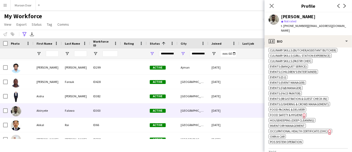
scroll to position [257, 0]
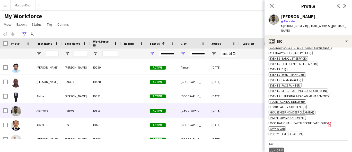
click at [292, 24] on span "t. +971555648042" at bounding box center [294, 26] width 27 height 4
copy span "971555648042"
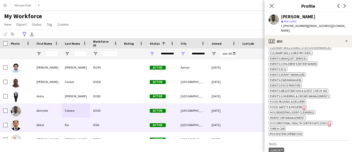
click at [45, 125] on div "Akkal" at bounding box center [47, 125] width 28 height 14
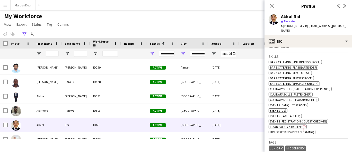
scroll to position [171, 0]
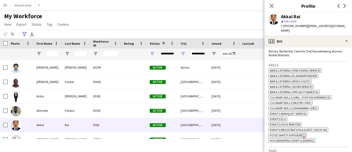
click at [294, 25] on span "t. +971508124071" at bounding box center [294, 26] width 27 height 4
copy span "971508124071"
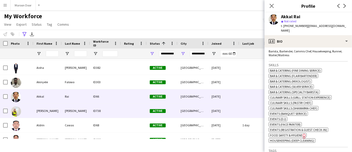
click at [70, 111] on div "Arroyo" at bounding box center [76, 111] width 28 height 14
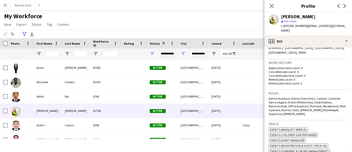
scroll to position [143, 0]
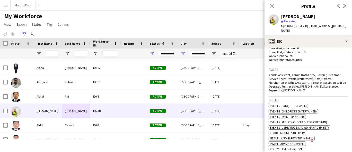
click at [286, 25] on span "t. +971567859738" at bounding box center [294, 26] width 27 height 4
copy span "971567859738"
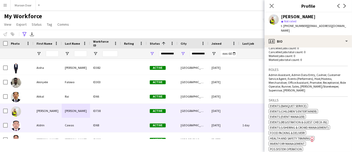
click at [79, 127] on div "Cawas" at bounding box center [76, 125] width 28 height 14
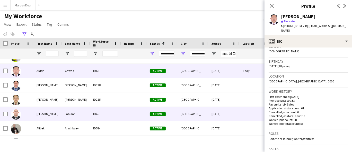
scroll to position [228, 0]
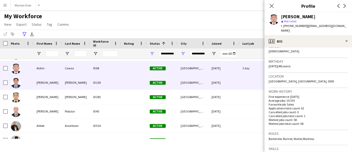
click at [43, 83] on div "[PERSON_NAME]" at bounding box center [47, 83] width 28 height 14
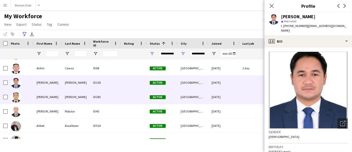
click at [40, 99] on div "[PERSON_NAME]" at bounding box center [47, 97] width 28 height 14
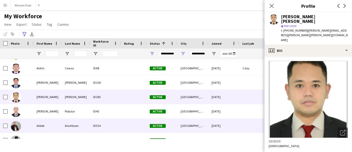
click at [51, 124] on div "Alibek" at bounding box center [47, 126] width 28 height 14
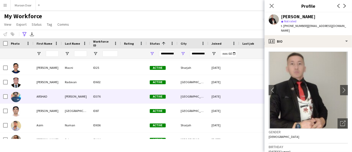
scroll to position [429, 0]
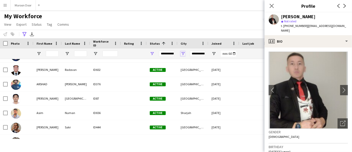
click at [182, 55] on span "Open Filter Menu" at bounding box center [183, 53] width 5 height 5
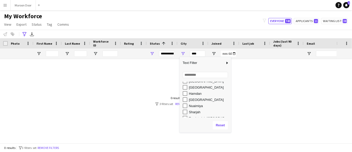
click at [192, 111] on div "Sharjah" at bounding box center [209, 112] width 41 height 4
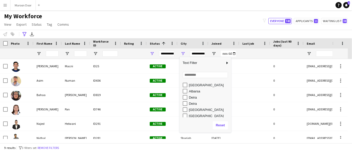
click at [194, 104] on div "Deira" at bounding box center [209, 104] width 41 height 4
click at [195, 97] on div "Deira" at bounding box center [209, 98] width 41 height 4
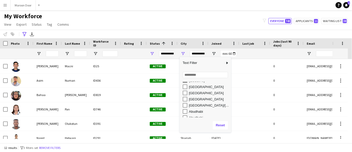
scroll to position [33, 0]
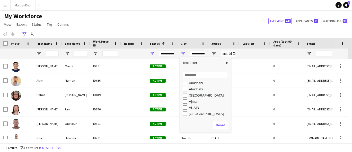
click at [197, 101] on div "Ajman" at bounding box center [209, 102] width 41 height 4
type input "**********"
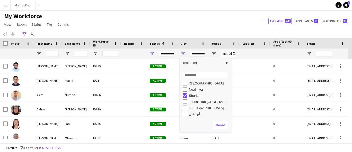
scroll to position [119, 0]
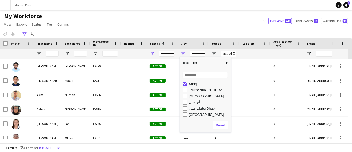
click at [197, 20] on div "My Workforce View Views Default view New view Update view Delete view Edit name…" at bounding box center [176, 20] width 352 height 17
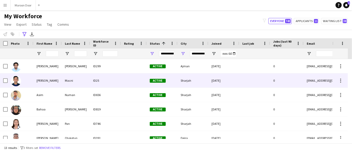
click at [93, 82] on div "ID25" at bounding box center [105, 81] width 31 height 14
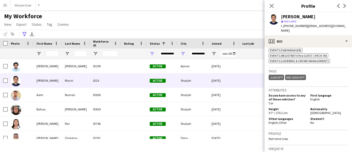
scroll to position [228, 0]
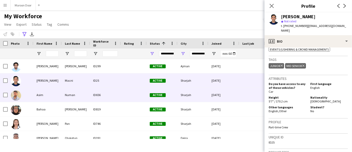
click at [88, 92] on div "Numan" at bounding box center [76, 95] width 28 height 14
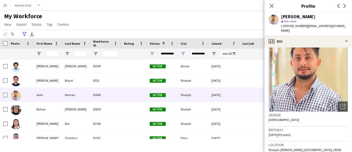
scroll to position [0, 0]
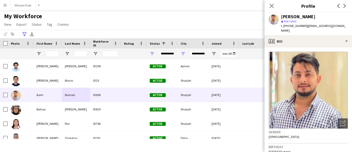
click at [292, 27] on span "t. +971556827042" at bounding box center [294, 26] width 27 height 4
copy span "971556827042"
click at [300, 25] on span "t. +971556827042" at bounding box center [294, 26] width 27 height 4
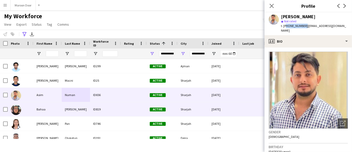
click at [93, 106] on div "ID819" at bounding box center [105, 109] width 31 height 14
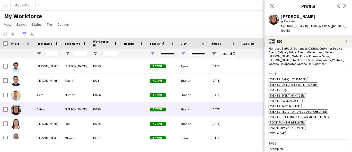
scroll to position [171, 0]
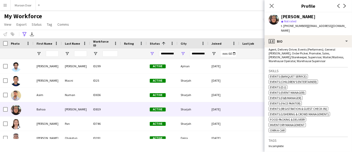
click at [286, 24] on span "t. +971543214323" at bounding box center [294, 26] width 27 height 4
copy span "971543214323"
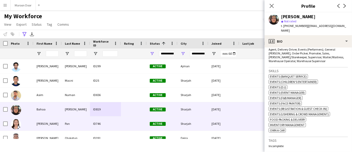
scroll to position [29, 0]
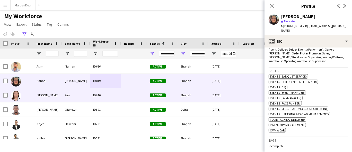
click at [69, 97] on div "Pan" at bounding box center [76, 95] width 28 height 14
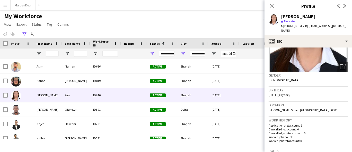
scroll to position [86, 0]
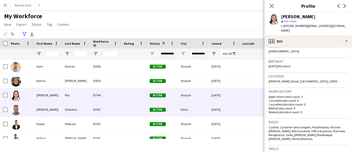
click at [84, 109] on div "Olukotun" at bounding box center [76, 110] width 28 height 14
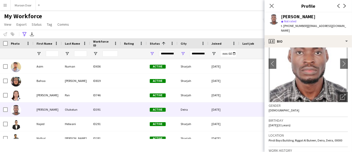
scroll to position [57, 0]
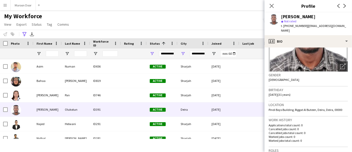
click at [295, 25] on span "t. +971552160218" at bounding box center [294, 26] width 27 height 4
copy span "971552160218"
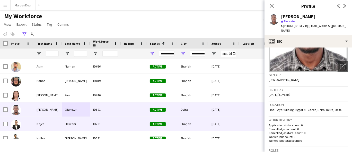
click at [62, 122] on div "Helwani" at bounding box center [76, 124] width 28 height 14
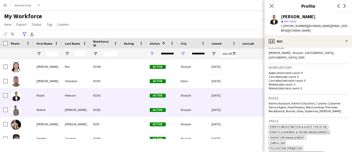
click at [61, 106] on div "Nidhal" at bounding box center [47, 110] width 28 height 14
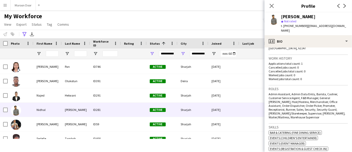
scroll to position [143, 0]
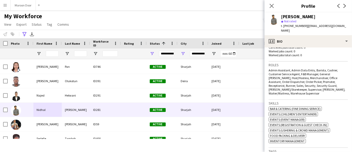
click at [294, 28] on div "Nidhal Abdulla star Not rated t. +971528255600 | nidhallowavilla@gmail.com" at bounding box center [307, 23] width 87 height 23
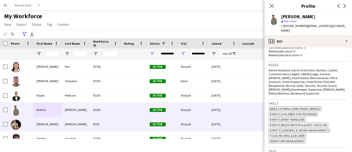
click at [90, 123] on div "Gonzales Jr." at bounding box center [76, 124] width 28 height 14
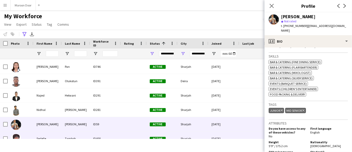
scroll to position [86, 0]
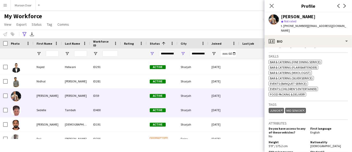
click at [62, 112] on div "Tamboh" at bounding box center [76, 110] width 28 height 14
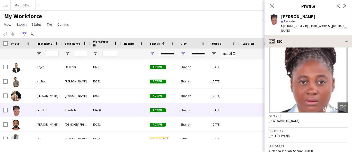
scroll to position [29, 0]
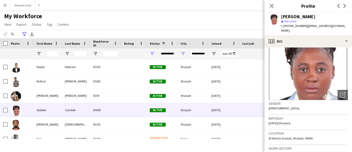
click at [295, 25] on span "t. +971502087781" at bounding box center [294, 26] width 27 height 4
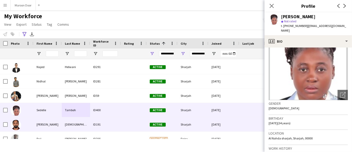
click at [67, 126] on div "Bhameshan" at bounding box center [76, 125] width 28 height 14
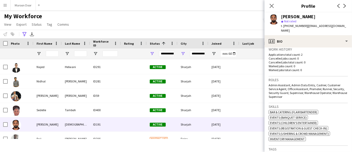
scroll to position [143, 0]
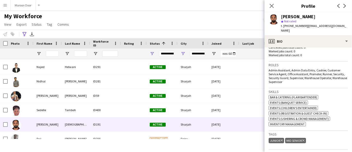
click at [291, 26] on span "t. +971524245304" at bounding box center [294, 26] width 27 height 4
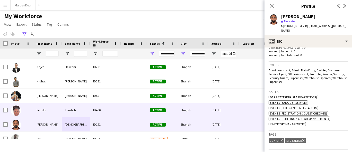
scroll to position [107, 0]
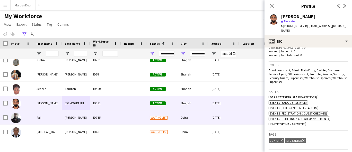
click at [65, 120] on div "[PERSON_NAME]" at bounding box center [76, 118] width 28 height 14
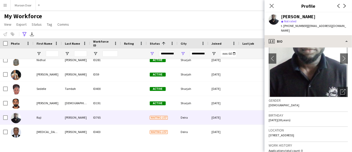
scroll to position [0, 0]
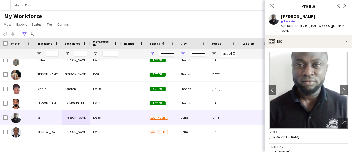
click at [287, 26] on span "t. +971525413447" at bounding box center [294, 26] width 27 height 4
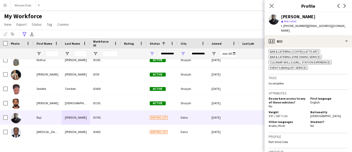
scroll to position [272, 0]
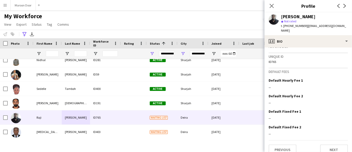
click at [70, 119] on div "[PERSON_NAME]" at bounding box center [76, 118] width 28 height 14
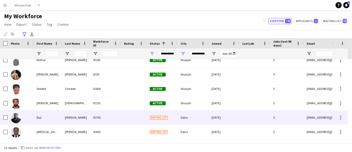
click at [189, 119] on div "Deira" at bounding box center [192, 118] width 31 height 14
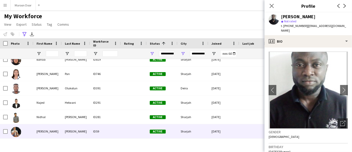
scroll to position [50, 0]
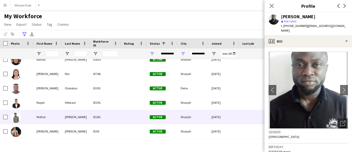
click at [79, 117] on div "Abdulla" at bounding box center [76, 117] width 28 height 14
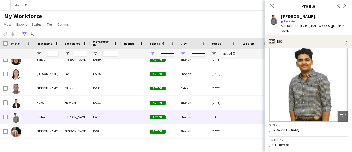
scroll to position [0, 0]
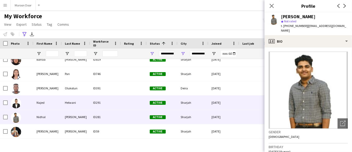
click at [105, 107] on div "ID291" at bounding box center [105, 103] width 31 height 14
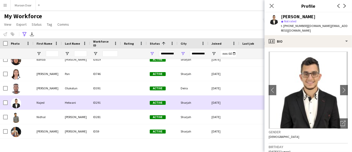
click at [106, 99] on div "ID291" at bounding box center [105, 103] width 31 height 14
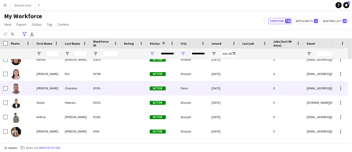
click at [108, 90] on div "ID391" at bounding box center [105, 88] width 31 height 14
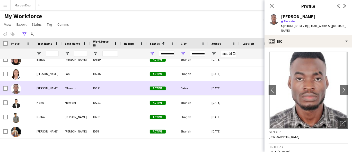
click at [110, 82] on div "ID391" at bounding box center [105, 88] width 31 height 14
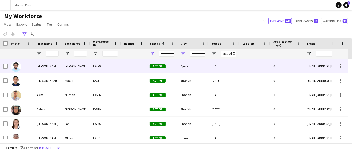
click at [99, 69] on div "ID299" at bounding box center [105, 66] width 31 height 14
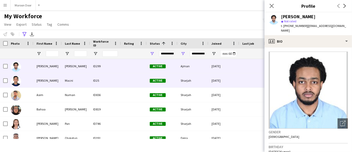
click at [98, 82] on div "ID25" at bounding box center [105, 81] width 31 height 14
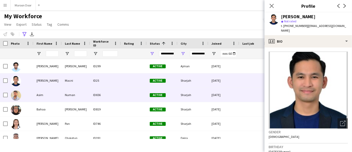
click at [94, 91] on div "ID656" at bounding box center [105, 95] width 31 height 14
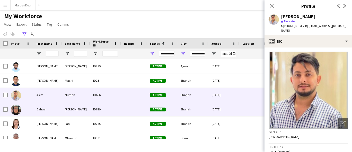
click at [91, 103] on div "ID819" at bounding box center [105, 109] width 31 height 14
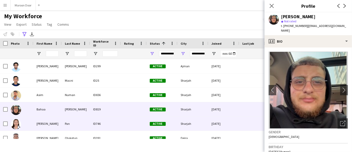
click at [89, 118] on div "Pan" at bounding box center [76, 124] width 28 height 14
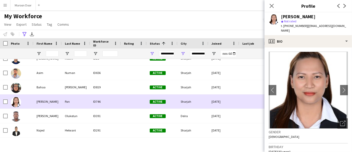
scroll to position [29, 0]
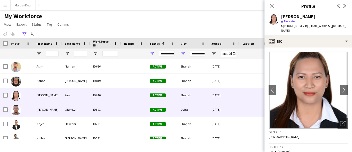
click at [100, 113] on div "ID391" at bounding box center [105, 110] width 31 height 14
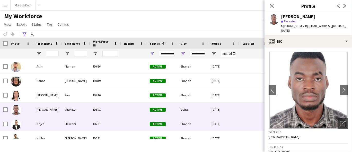
click at [97, 126] on div "ID291" at bounding box center [105, 124] width 31 height 14
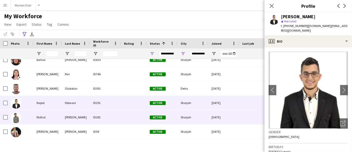
scroll to position [57, 0]
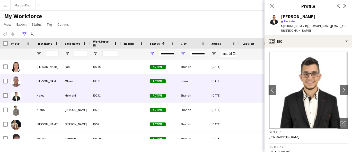
click at [74, 78] on div "Olukotun" at bounding box center [76, 81] width 28 height 14
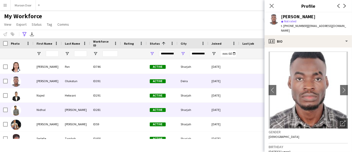
click at [75, 108] on div "Abdulla" at bounding box center [76, 110] width 28 height 14
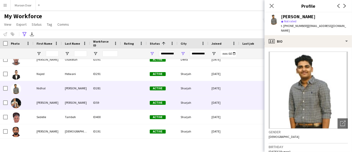
scroll to position [86, 0]
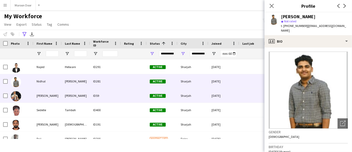
click at [79, 93] on div "Gonzales Jr." at bounding box center [76, 96] width 28 height 14
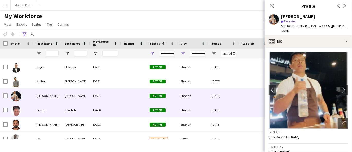
click at [76, 107] on div "Tamboh" at bounding box center [76, 110] width 28 height 14
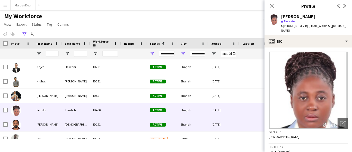
click at [72, 123] on div "Bhameshan" at bounding box center [76, 125] width 28 height 14
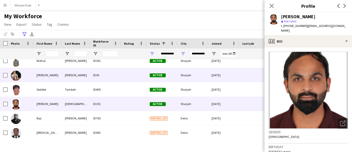
scroll to position [107, 0]
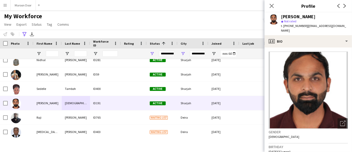
click at [87, 19] on div "My Workforce View Views Default view New view Update view Delete view Edit name…" at bounding box center [176, 20] width 352 height 17
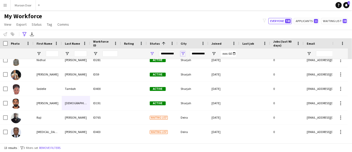
click at [181, 54] on span "Open Filter Menu" at bounding box center [183, 53] width 5 height 5
click at [184, 53] on span "Open Filter Menu" at bounding box center [183, 53] width 5 height 5
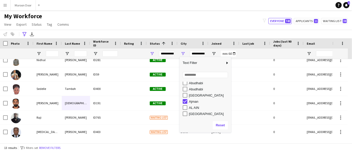
scroll to position [4, 0]
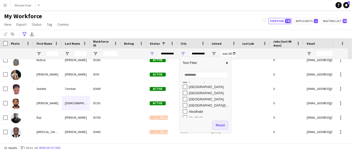
click at [218, 126] on button "Reset" at bounding box center [220, 125] width 15 height 8
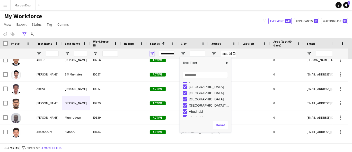
click at [152, 54] on span "Open Filter Menu" at bounding box center [152, 53] width 5 height 5
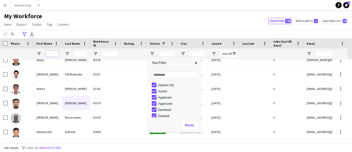
click at [57, 53] on input "First Name Filter Input" at bounding box center [52, 54] width 13 height 6
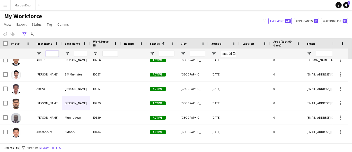
paste input "**********"
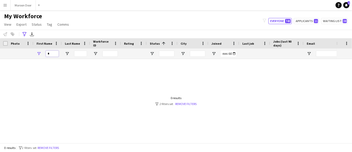
scroll to position [0, 0]
type input "******"
click at [56, 53] on input "******" at bounding box center [52, 54] width 13 height 6
click at [24, 33] on icon "Advanced filters" at bounding box center [24, 34] width 4 height 4
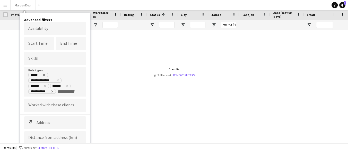
scroll to position [42, 0]
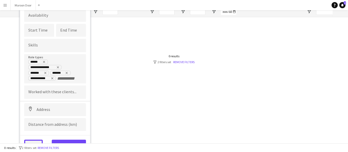
click at [38, 141] on button "Clear" at bounding box center [33, 145] width 19 height 10
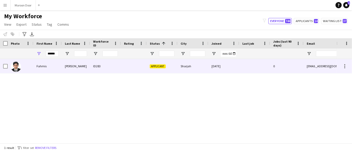
click at [77, 68] on div "[PERSON_NAME]" at bounding box center [76, 66] width 28 height 14
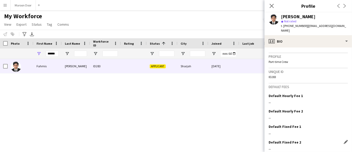
scroll to position [265, 0]
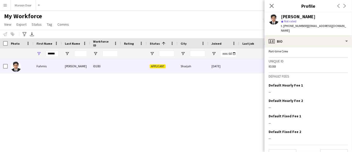
click at [271, 17] on app-user-avatar at bounding box center [274, 19] width 10 height 10
click at [272, 21] on app-user-avatar at bounding box center [274, 19] width 10 height 10
click at [282, 149] on button "Previous" at bounding box center [283, 154] width 28 height 10
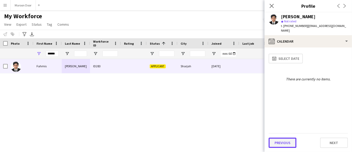
click at [279, 147] on button "Previous" at bounding box center [283, 143] width 28 height 10
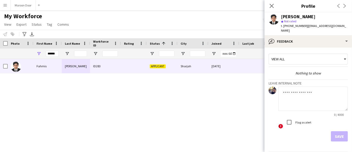
scroll to position [13, 0]
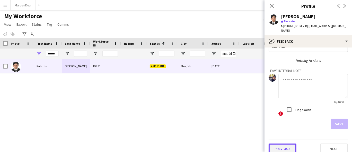
click at [280, 145] on button "Previous" at bounding box center [283, 149] width 28 height 10
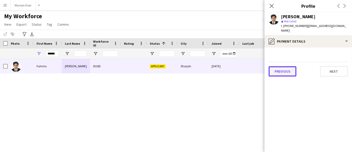
click at [283, 68] on button "Previous" at bounding box center [283, 71] width 28 height 10
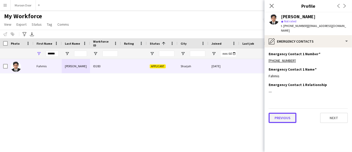
click at [284, 116] on button "Previous" at bounding box center [283, 118] width 28 height 10
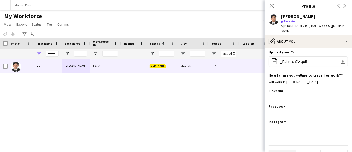
scroll to position [52, 0]
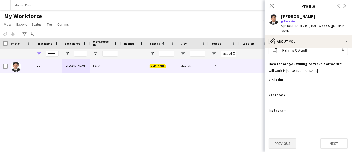
click at [283, 147] on button "Previous" at bounding box center [283, 144] width 28 height 10
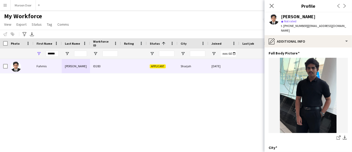
scroll to position [64, 0]
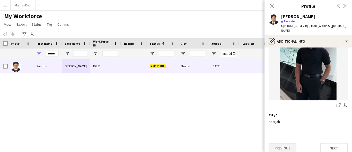
click at [282, 144] on button "Previous" at bounding box center [283, 148] width 28 height 10
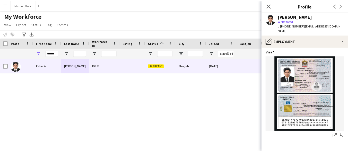
scroll to position [223, 0]
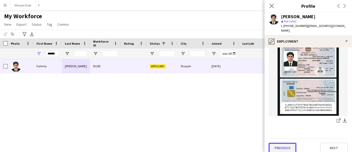
click at [281, 148] on button "Previous" at bounding box center [283, 148] width 28 height 10
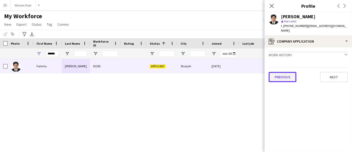
click at [280, 72] on button "Previous" at bounding box center [283, 77] width 28 height 10
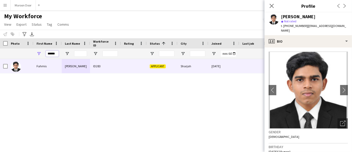
click at [52, 54] on input "******" at bounding box center [52, 54] width 13 height 6
click at [51, 53] on input "******" at bounding box center [52, 54] width 13 height 6
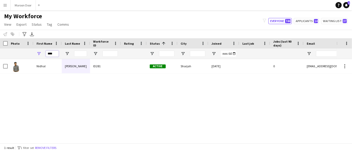
type input "****"
click at [53, 73] on div "Nidhal" at bounding box center [47, 66] width 28 height 14
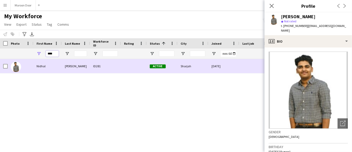
click at [53, 54] on input "****" at bounding box center [52, 54] width 13 height 6
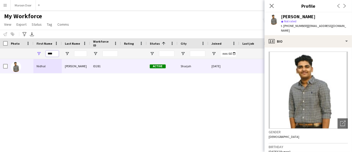
click at [50, 53] on input "****" at bounding box center [52, 54] width 13 height 6
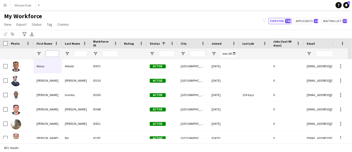
click at [57, 54] on input "First Name Filter Input" at bounding box center [52, 54] width 13 height 6
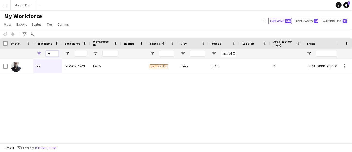
type input "*"
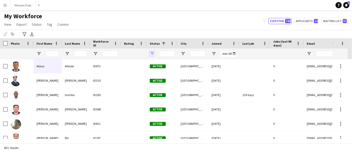
click at [154, 52] on span "Open Filter Menu" at bounding box center [152, 53] width 5 height 5
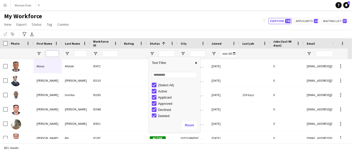
click at [51, 53] on input "First Name Filter Input" at bounding box center [52, 54] width 13 height 6
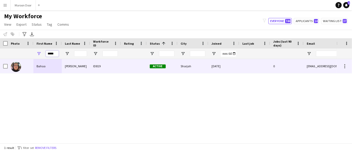
type input "*****"
click at [60, 67] on div "Bahaa" at bounding box center [47, 66] width 28 height 14
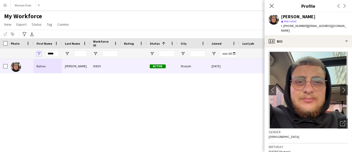
click at [41, 53] on span "Open Filter Menu" at bounding box center [39, 53] width 5 height 5
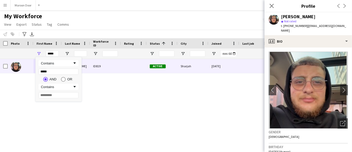
click at [118, 101] on div "Bahaa Moahmmed ID819 Active Sharjah 02-09-2025 0 baha.2k5@gmail.com" at bounding box center [168, 99] width 336 height 80
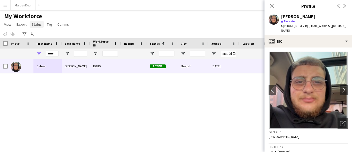
click at [41, 25] on link "Status" at bounding box center [37, 24] width 14 height 7
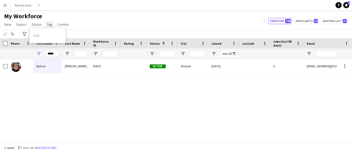
click at [51, 25] on link "Tag" at bounding box center [50, 24] width 10 height 7
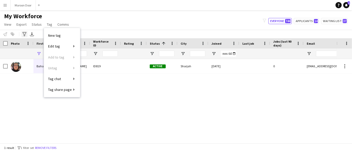
click at [25, 33] on icon at bounding box center [24, 34] width 4 height 4
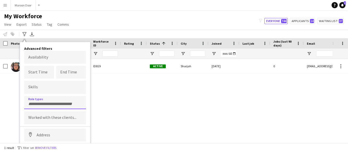
click at [47, 102] on input "Type to search role types..." at bounding box center [55, 104] width 54 height 5
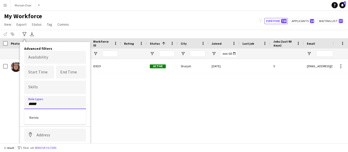
type input "*****"
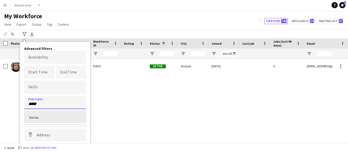
click at [43, 115] on div "Barista" at bounding box center [55, 117] width 62 height 12
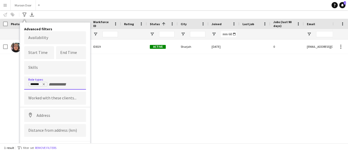
scroll to position [25, 0]
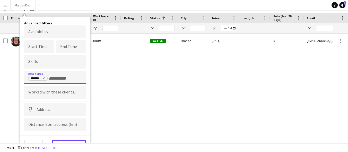
click at [69, 143] on button "View results" at bounding box center [69, 145] width 34 height 10
type input "**********"
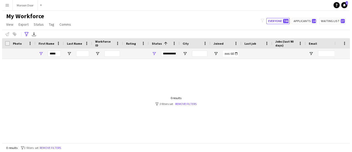
scroll to position [0, 0]
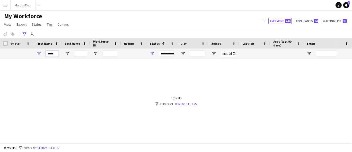
click at [53, 54] on input "*****" at bounding box center [52, 54] width 13 height 6
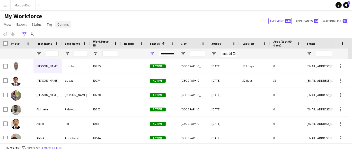
click at [61, 26] on link "Comms" at bounding box center [63, 24] width 16 height 7
click at [81, 34] on div "Send notification" at bounding box center [73, 35] width 36 height 11
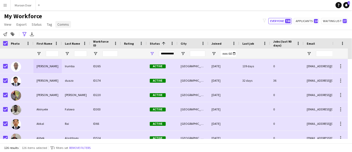
click at [63, 25] on span "Comms" at bounding box center [63, 24] width 12 height 5
click at [64, 35] on span "Send notification" at bounding box center [72, 35] width 26 height 5
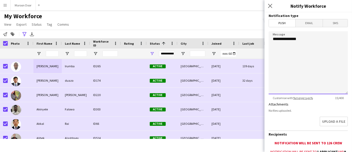
click at [295, 67] on textarea "**********" at bounding box center [308, 62] width 79 height 63
click at [310, 41] on textarea "**********" at bounding box center [308, 62] width 79 height 63
paste textarea "**********"
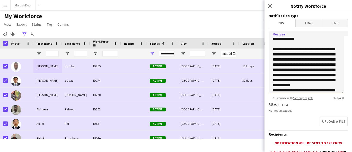
drag, startPoint x: 299, startPoint y: 50, endPoint x: 248, endPoint y: 51, distance: 51.0
click at [248, 51] on body "Menu Boards Boards Boards All jobs Status Workforce Workforce My Workforce Recr…" at bounding box center [176, 76] width 352 height 152
click at [317, 58] on textarea "**********" at bounding box center [306, 62] width 75 height 63
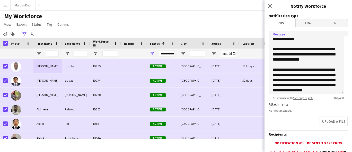
click at [293, 75] on textarea "**********" at bounding box center [306, 62] width 75 height 63
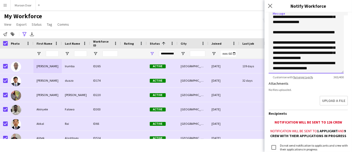
scroll to position [29, 0]
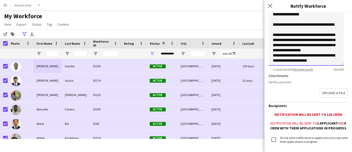
click at [272, 45] on textarea "**********" at bounding box center [306, 34] width 75 height 63
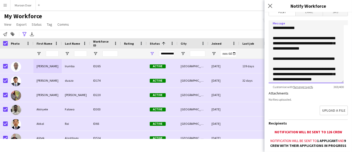
scroll to position [0, 0]
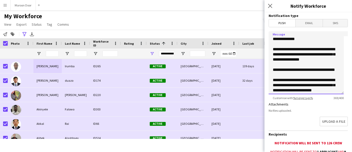
click at [306, 40] on textarea "**********" at bounding box center [306, 62] width 75 height 63
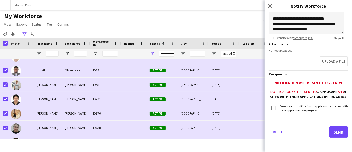
type textarea "**********"
click at [335, 131] on button "Send" at bounding box center [338, 132] width 19 height 11
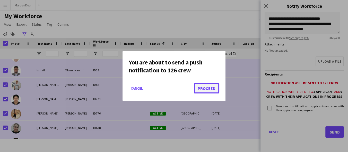
click at [206, 88] on button "Proceed" at bounding box center [206, 88] width 25 height 10
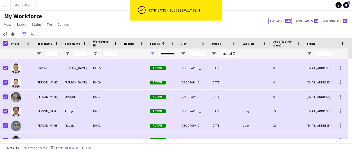
click at [5, 46] on div at bounding box center [4, 43] width 8 height 10
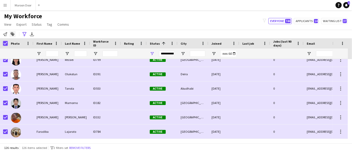
scroll to position [429, 0]
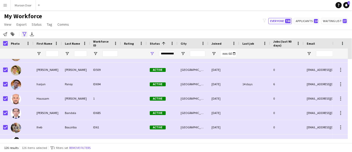
click at [23, 33] on icon at bounding box center [24, 34] width 4 height 4
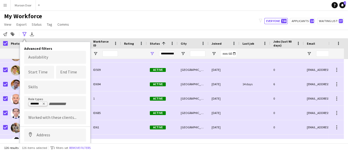
click at [44, 102] on icon "Remove tag" at bounding box center [43, 103] width 3 height 3
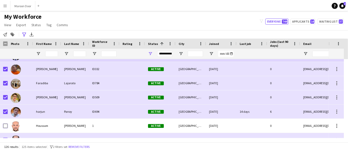
scroll to position [400, 0]
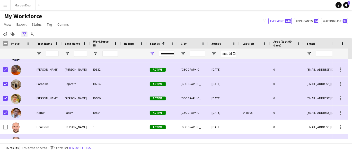
click at [23, 32] on icon at bounding box center [24, 34] width 4 height 4
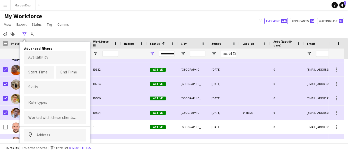
click at [43, 101] on input "Type to search role types..." at bounding box center [55, 102] width 54 height 5
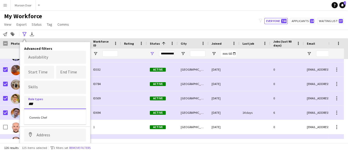
type input "***"
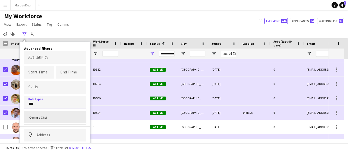
click at [46, 113] on div "Commis Chef" at bounding box center [55, 117] width 62 height 12
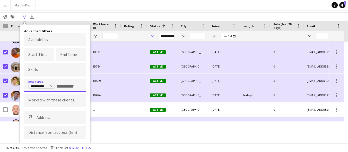
scroll to position [25, 0]
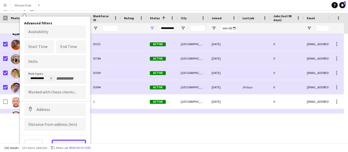
click at [73, 143] on button "View results" at bounding box center [69, 145] width 34 height 10
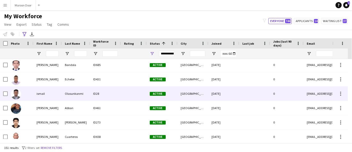
scroll to position [572, 0]
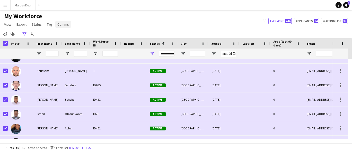
click at [63, 23] on span "Comms" at bounding box center [63, 24] width 12 height 5
click at [66, 34] on span "Send notification" at bounding box center [72, 35] width 26 height 5
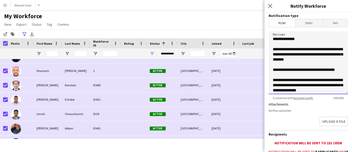
click at [304, 60] on textarea "**********" at bounding box center [308, 62] width 79 height 63
paste textarea "**********"
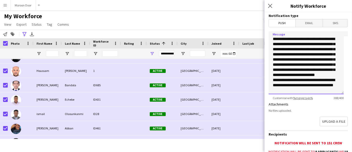
scroll to position [0, 0]
click at [299, 39] on textarea "**********" at bounding box center [306, 62] width 75 height 63
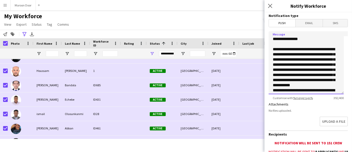
click at [286, 47] on textarea "**********" at bounding box center [306, 62] width 75 height 63
drag, startPoint x: 295, startPoint y: 64, endPoint x: 311, endPoint y: 78, distance: 21.5
click at [295, 64] on textarea "**********" at bounding box center [306, 62] width 75 height 63
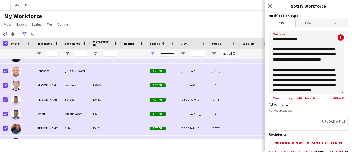
drag, startPoint x: 285, startPoint y: 50, endPoint x: 273, endPoint y: 50, distance: 11.6
click at [274, 50] on textarea "**********" at bounding box center [306, 62] width 75 height 63
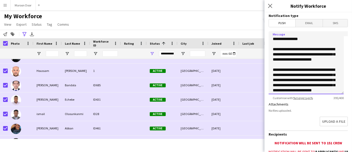
drag, startPoint x: 316, startPoint y: 74, endPoint x: 338, endPoint y: 82, distance: 24.0
click at [319, 76] on textarea "**********" at bounding box center [306, 62] width 75 height 63
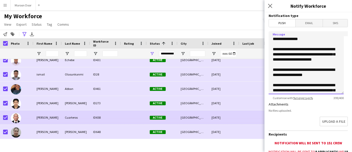
scroll to position [657, 0]
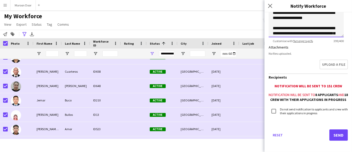
type textarea "**********"
click at [337, 137] on button "Send" at bounding box center [338, 135] width 19 height 11
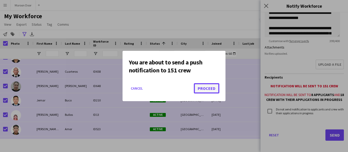
click at [203, 87] on button "Proceed" at bounding box center [206, 88] width 25 height 10
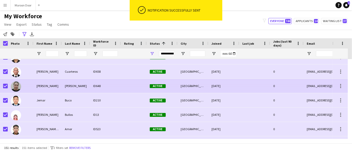
scroll to position [601, 0]
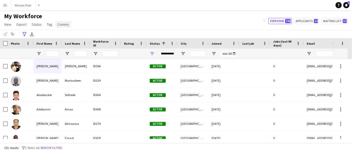
click at [62, 24] on span "Comms" at bounding box center [63, 24] width 12 height 5
click at [94, 19] on div "My Workforce View Views Default view New view Update view Delete view Edit name…" at bounding box center [176, 20] width 352 height 17
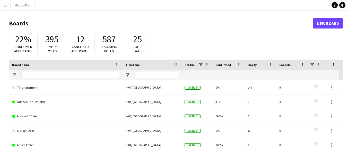
click at [6, 4] on app-icon "Menu" at bounding box center [5, 5] width 4 height 4
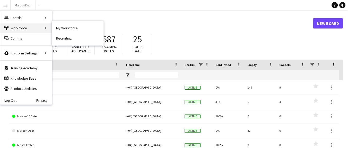
click at [20, 30] on div "Workforce Workforce" at bounding box center [25, 28] width 51 height 10
click at [42, 26] on div "Workforce Workforce" at bounding box center [25, 28] width 51 height 10
click at [64, 26] on link "My Workforce" at bounding box center [77, 28] width 51 height 10
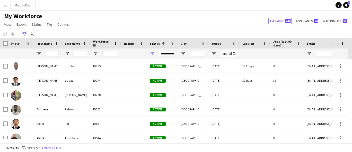
click at [8, 41] on div "Photo" at bounding box center [21, 43] width 26 height 10
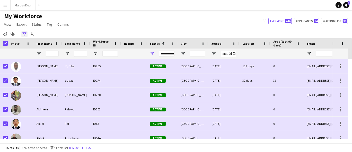
click at [24, 33] on icon "Advanced filters" at bounding box center [24, 34] width 4 height 4
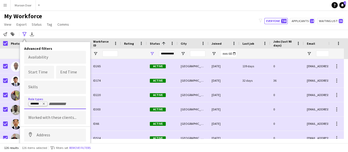
click at [44, 104] on icon "Remove tag" at bounding box center [43, 103] width 3 height 3
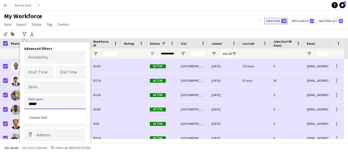
type input "*****"
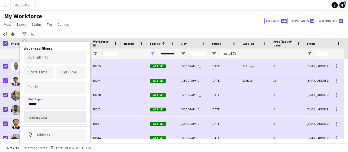
click at [47, 113] on div "Commis Chef" at bounding box center [55, 117] width 62 height 12
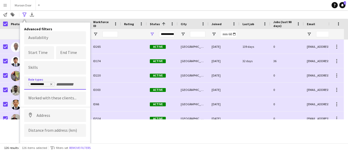
scroll to position [25, 0]
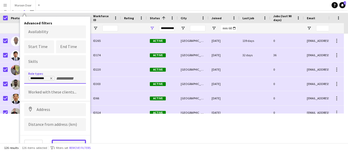
click at [68, 140] on button "View results" at bounding box center [69, 145] width 34 height 10
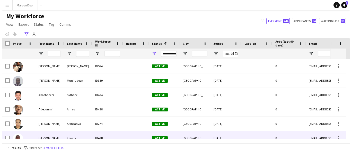
scroll to position [0, 0]
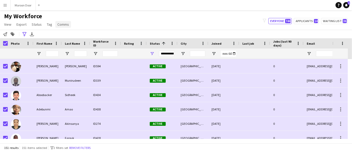
click at [65, 26] on span "Comms" at bounding box center [63, 24] width 12 height 5
click at [74, 34] on span "Send notification" at bounding box center [72, 35] width 26 height 5
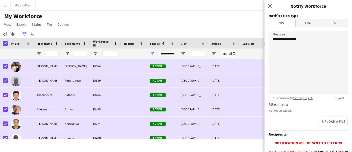
click at [317, 62] on textarea "**********" at bounding box center [308, 62] width 79 height 63
click at [271, 5] on icon at bounding box center [270, 5] width 5 height 5
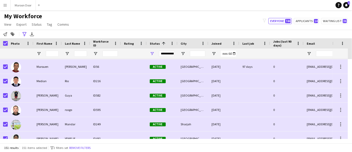
scroll to position [972, 0]
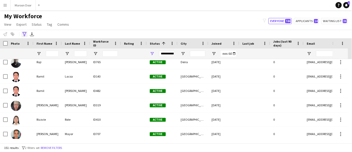
click at [25, 33] on icon at bounding box center [24, 34] width 4 height 4
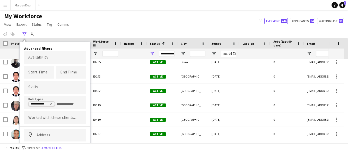
click at [52, 102] on icon "Remove tag" at bounding box center [51, 103] width 3 height 3
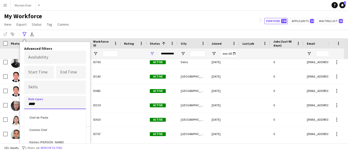
type input "****"
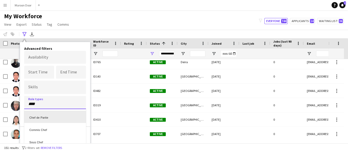
click at [55, 116] on div "Chef de Partie" at bounding box center [55, 117] width 62 height 12
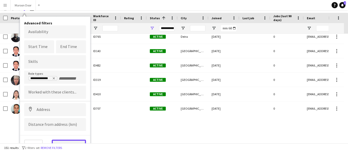
click at [70, 140] on button "View results" at bounding box center [69, 145] width 34 height 10
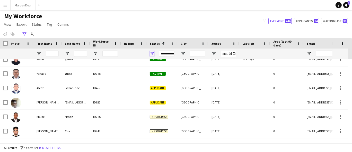
click at [150, 53] on span "Open Filter Menu" at bounding box center [152, 53] width 5 height 5
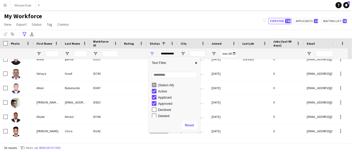
click at [156, 103] on div "Approved" at bounding box center [176, 104] width 48 height 6
click at [156, 99] on div "Applicant" at bounding box center [176, 97] width 48 height 6
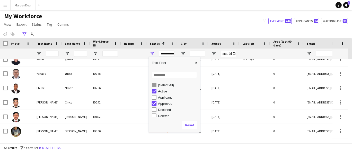
type input "**********"
click at [156, 84] on div "(Select All)" at bounding box center [176, 85] width 48 height 6
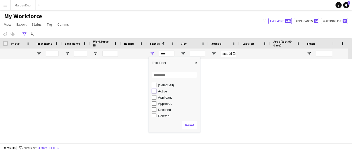
type input "**********"
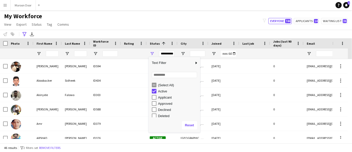
click at [109, 20] on div "My Workforce View Views Default view New view Update view Delete view Edit name…" at bounding box center [176, 20] width 352 height 17
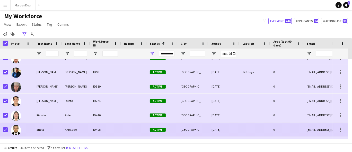
scroll to position [543, 0]
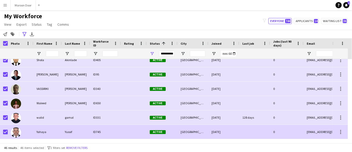
click at [4, 129] on div at bounding box center [5, 132] width 5 height 14
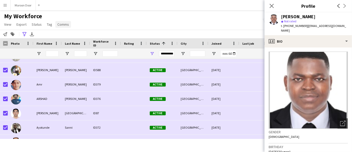
click at [62, 25] on span "Comms" at bounding box center [63, 24] width 12 height 5
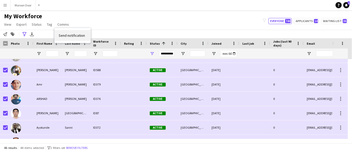
click at [80, 32] on link "Send notification" at bounding box center [73, 35] width 36 height 11
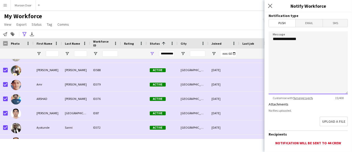
click at [307, 51] on textarea "**********" at bounding box center [308, 62] width 79 height 63
paste textarea "**********"
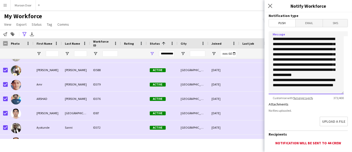
click at [296, 40] on textarea "**********" at bounding box center [306, 62] width 75 height 63
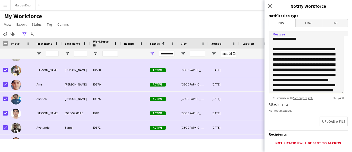
click at [274, 50] on textarea "**********" at bounding box center [306, 62] width 75 height 63
click at [313, 65] on textarea "**********" at bounding box center [306, 62] width 75 height 63
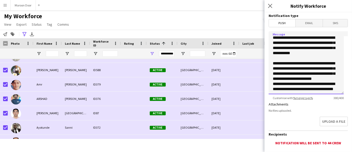
drag, startPoint x: 287, startPoint y: 69, endPoint x: 295, endPoint y: 78, distance: 11.7
click at [288, 69] on textarea "**********" at bounding box center [306, 62] width 75 height 63
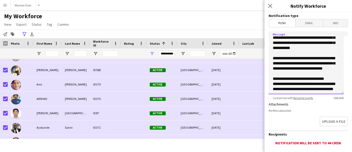
type textarea "**********"
click at [305, 25] on span "Email" at bounding box center [309, 23] width 27 height 8
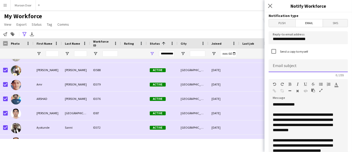
click at [296, 65] on input at bounding box center [308, 65] width 79 height 13
type input "*"
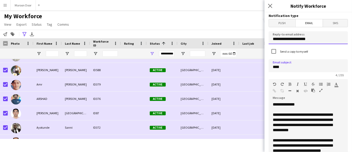
click at [305, 40] on input "**********" at bounding box center [308, 37] width 79 height 13
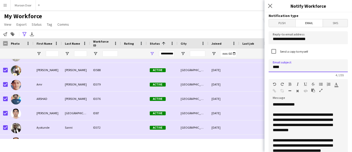
click at [294, 67] on input "****" at bounding box center [308, 65] width 79 height 13
paste input "**********"
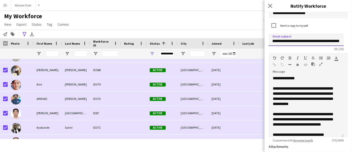
scroll to position [143, 0]
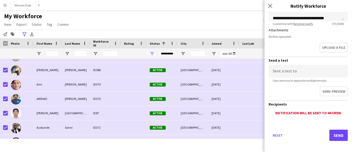
type input "**********"
click at [335, 132] on button "Send" at bounding box center [338, 135] width 19 height 11
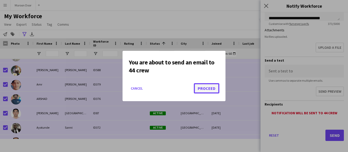
click at [211, 91] on button "Proceed" at bounding box center [206, 88] width 25 height 10
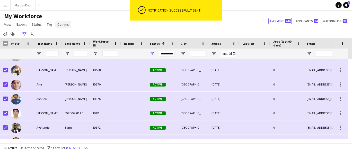
click at [67, 28] on link "Comms" at bounding box center [63, 24] width 16 height 7
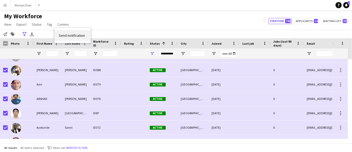
click at [65, 33] on span "Send notification" at bounding box center [72, 35] width 26 height 5
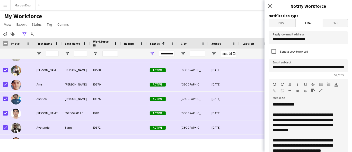
click at [282, 21] on span "Push" at bounding box center [282, 23] width 26 height 8
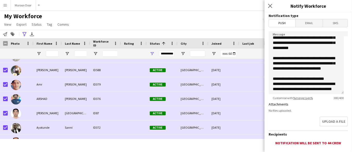
scroll to position [29, 0]
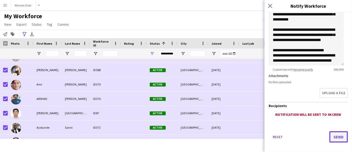
click at [333, 135] on button "Send" at bounding box center [338, 136] width 19 height 11
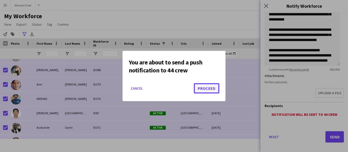
click at [212, 87] on button "Proceed" at bounding box center [206, 88] width 25 height 10
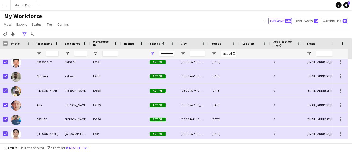
scroll to position [0, 0]
